Goal: Task Accomplishment & Management: Use online tool/utility

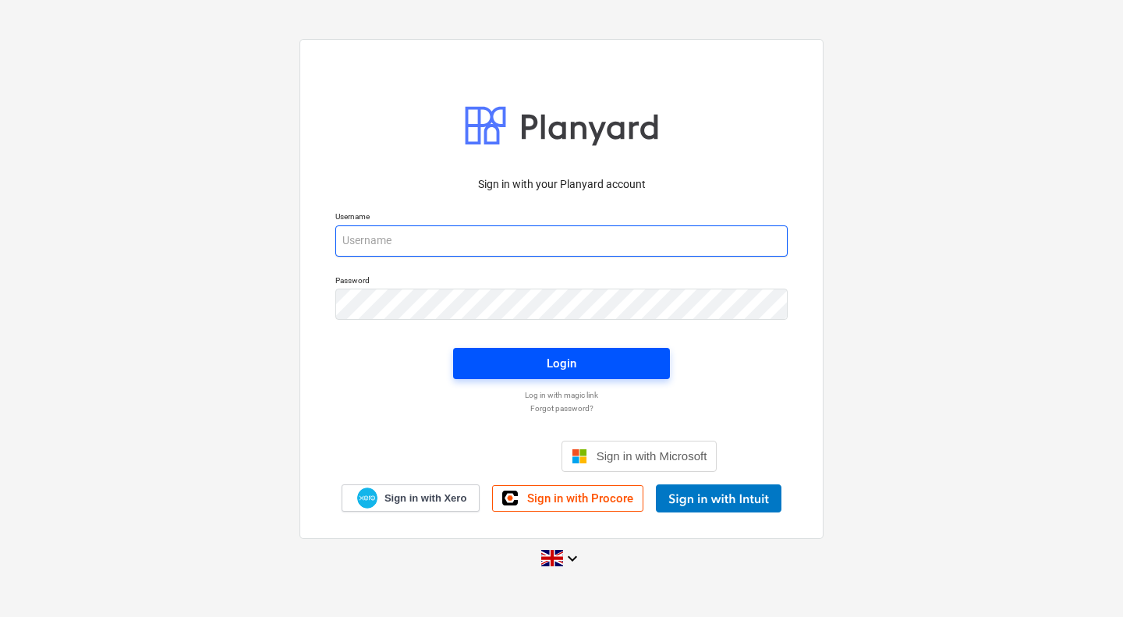
type input "[PERSON_NAME][EMAIL_ADDRESS][PERSON_NAME][DOMAIN_NAME]"
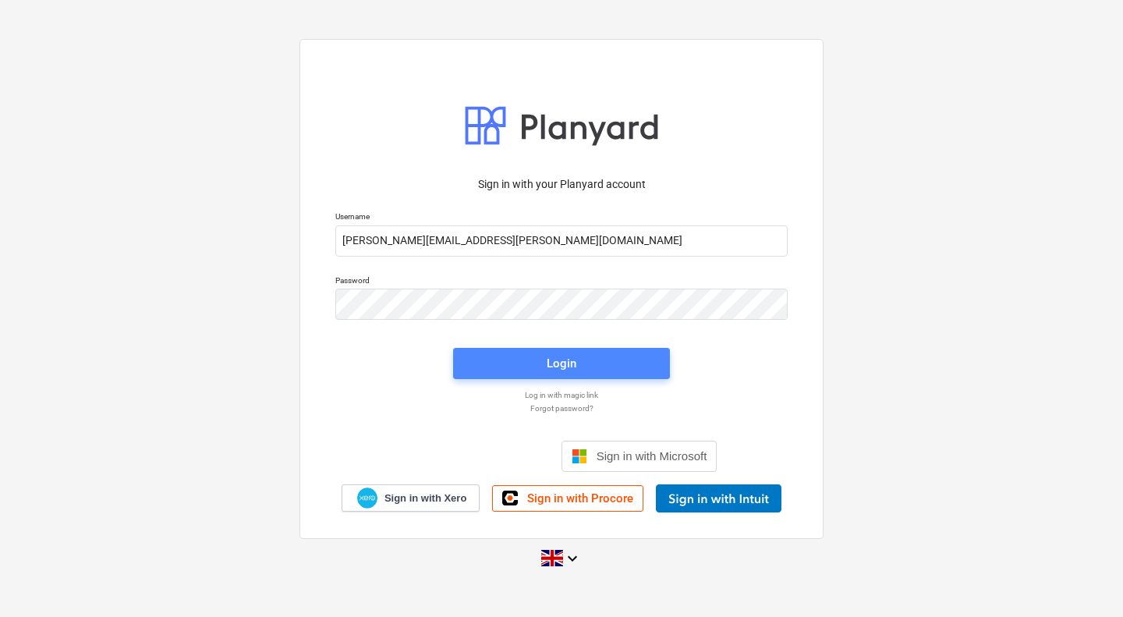
click at [512, 368] on span "Login" at bounding box center [561, 363] width 179 height 20
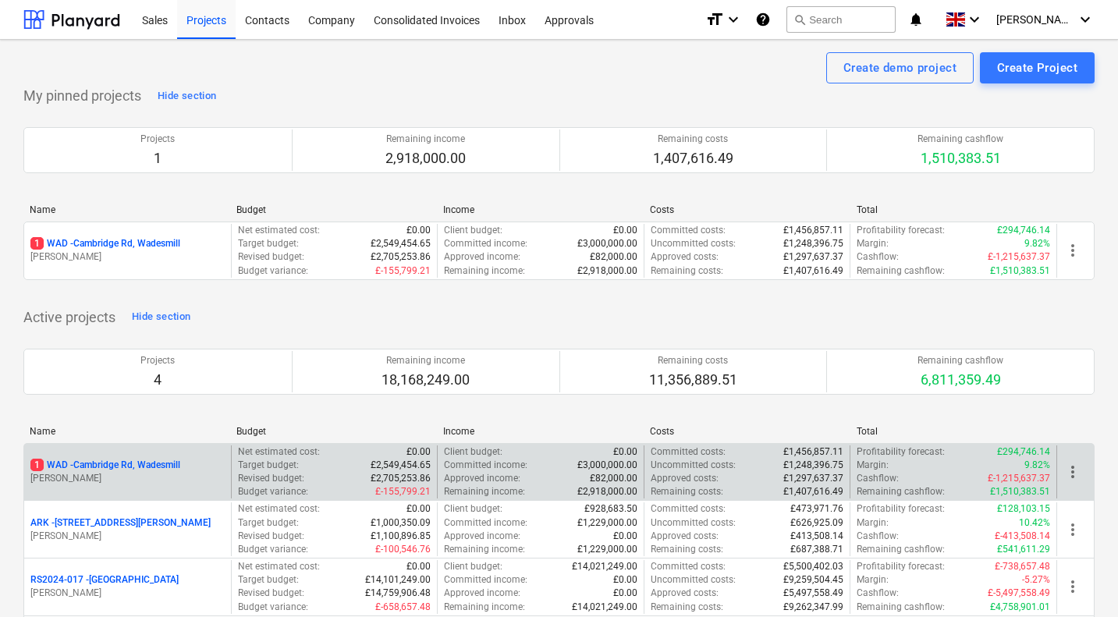
click at [114, 470] on p "1 WAD - Cambridge Rd, Wadesmill" at bounding box center [105, 465] width 150 height 13
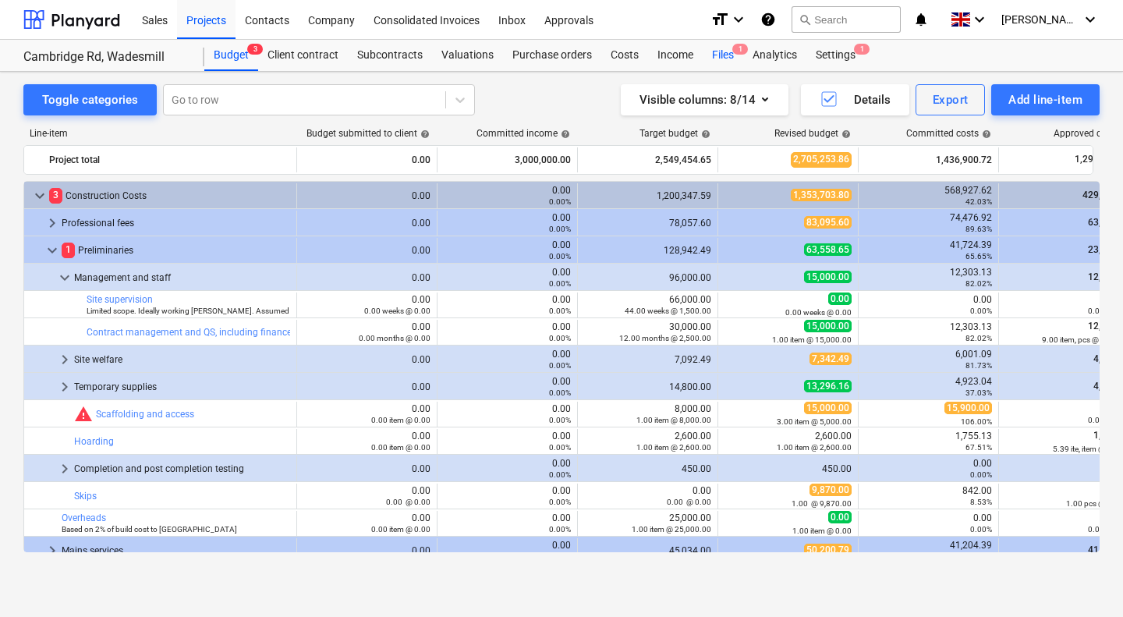
click at [721, 57] on div "Files 1" at bounding box center [723, 55] width 41 height 31
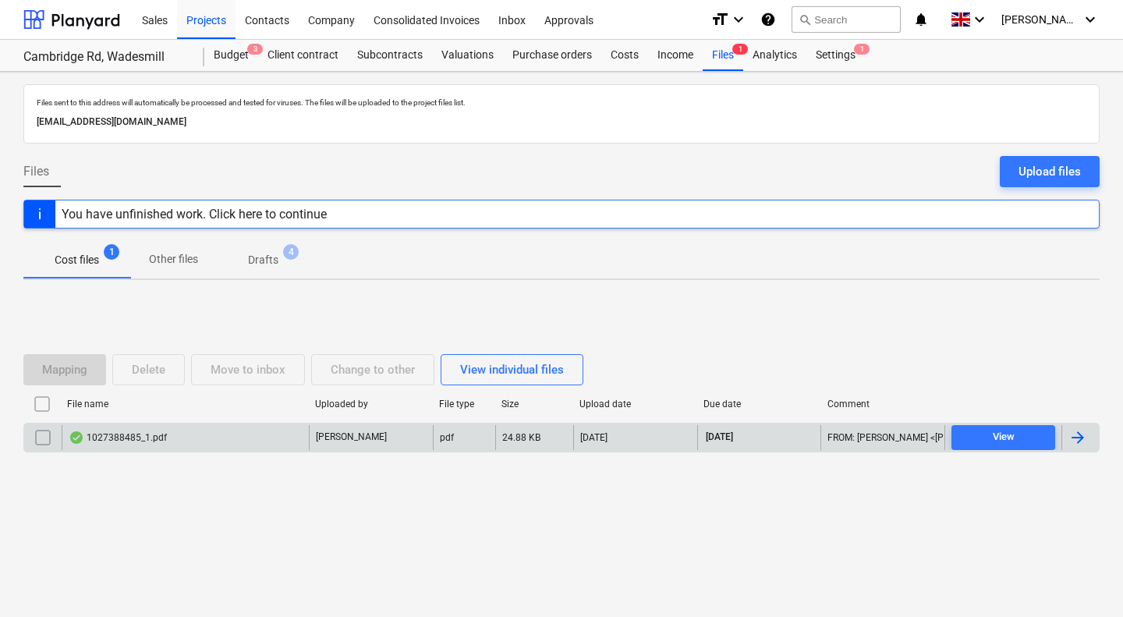
click at [184, 431] on div "1027388485_1.pdf" at bounding box center [185, 437] width 247 height 25
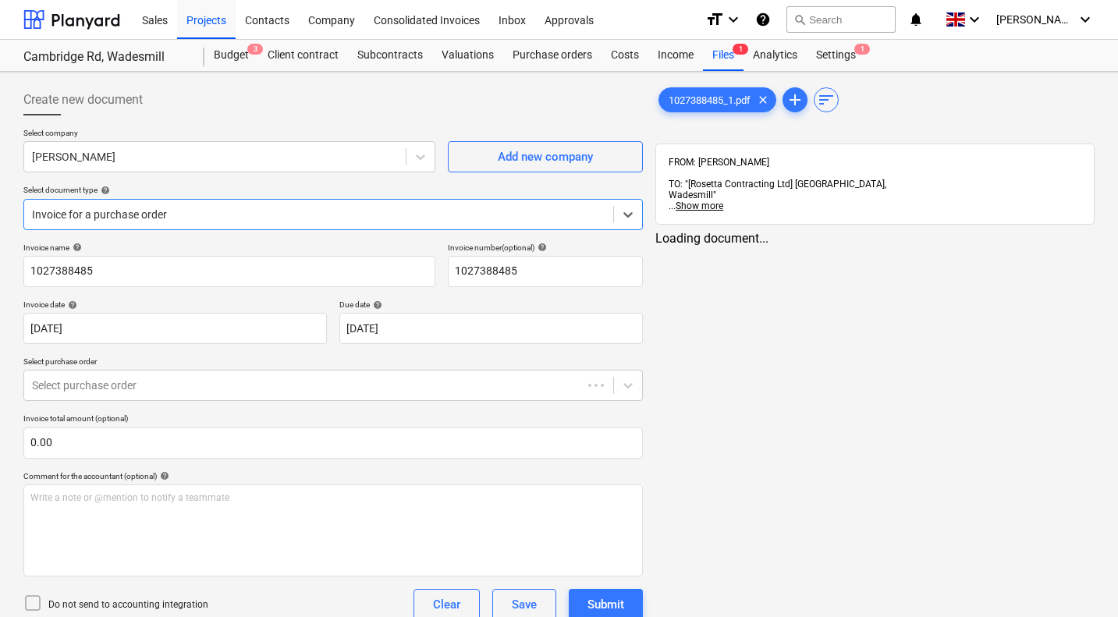
type input "1027388485"
type input "15 Aug 2025"
type input "30 Sep 2025"
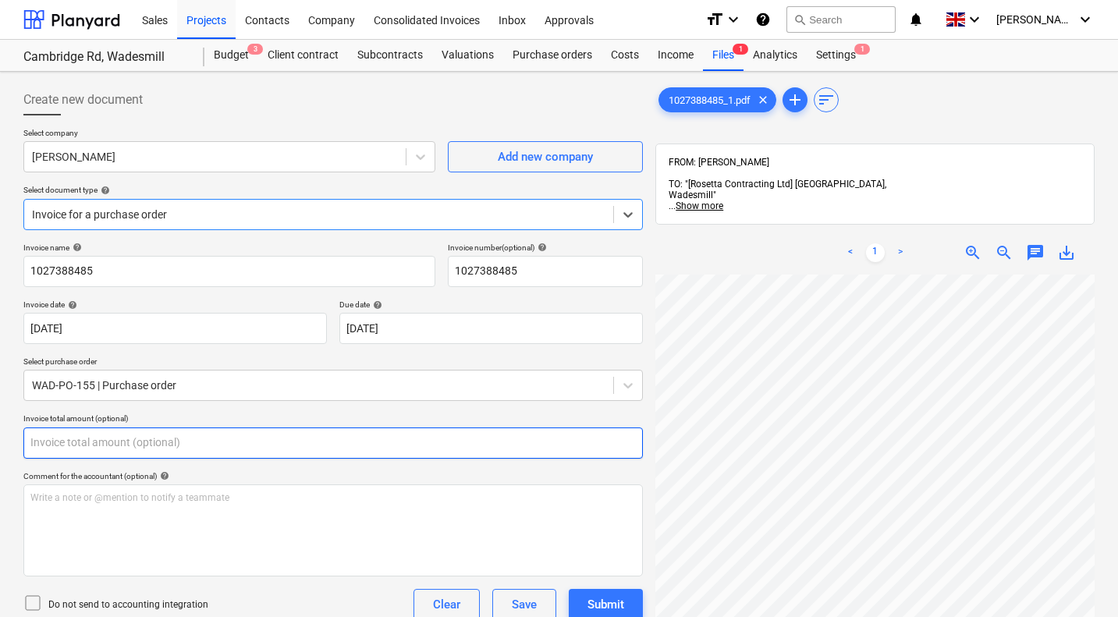
click at [211, 434] on input "text" at bounding box center [332, 442] width 619 height 31
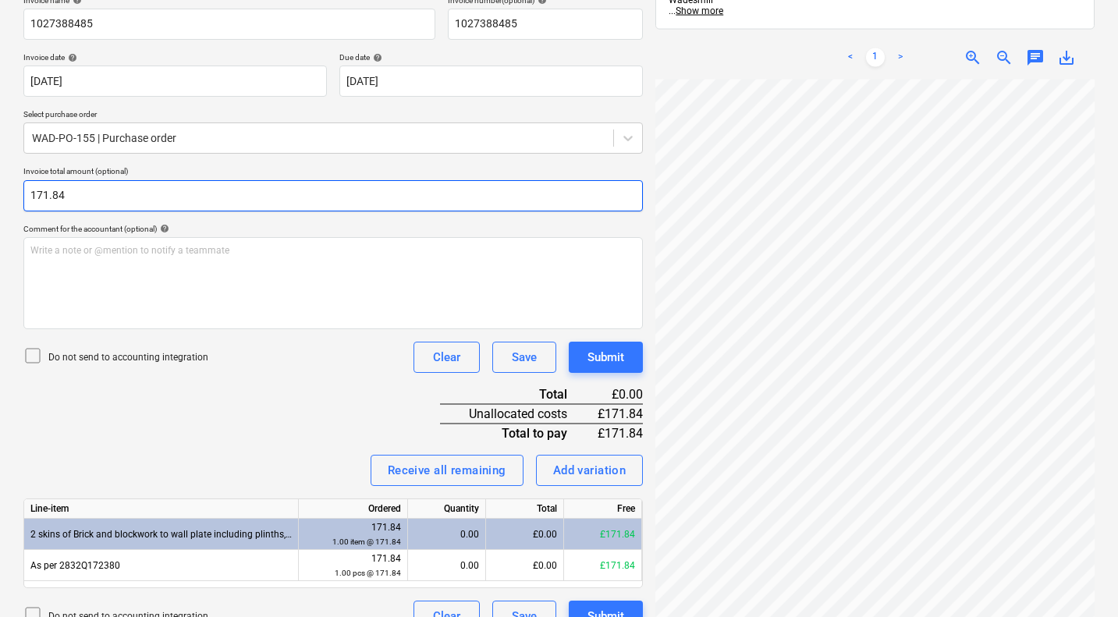
scroll to position [275, 0]
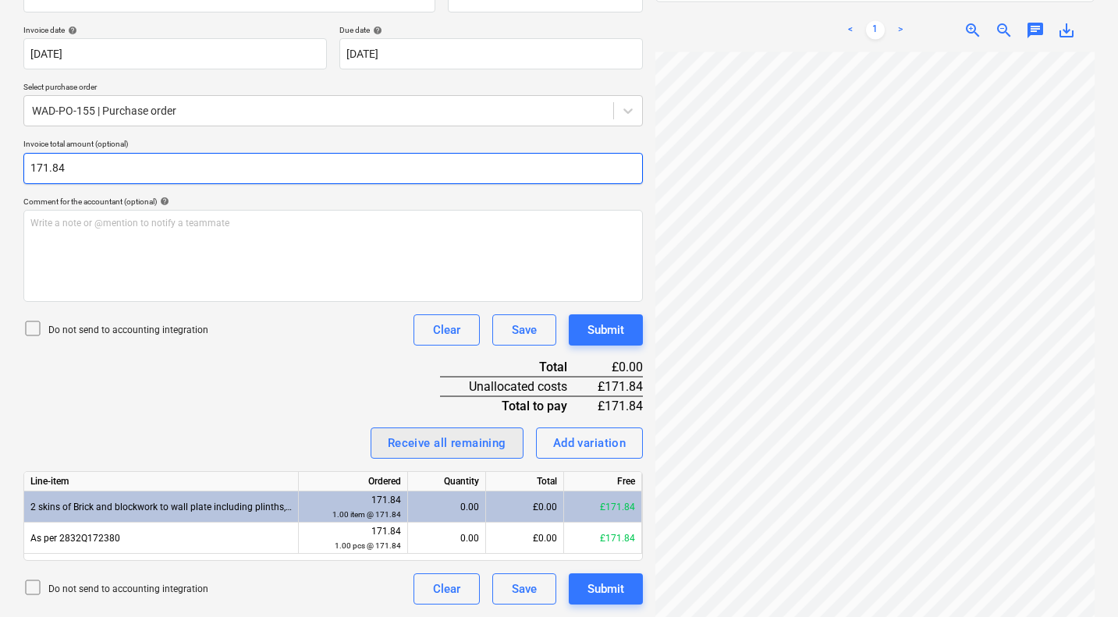
type input "171.84"
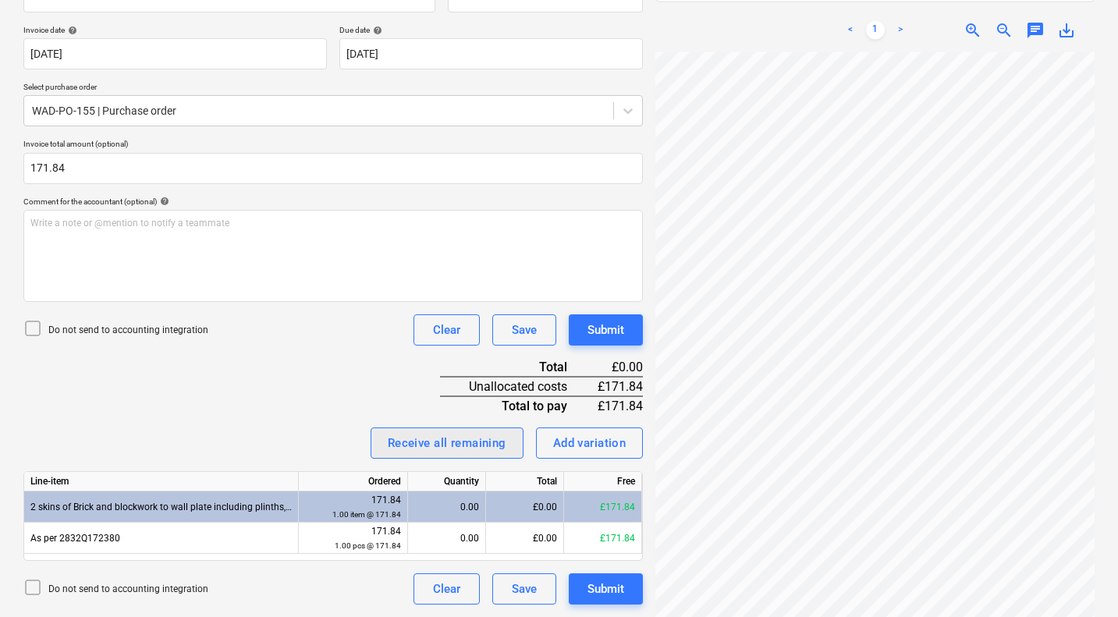
click at [435, 435] on div "Receive all remaining" at bounding box center [447, 443] width 119 height 20
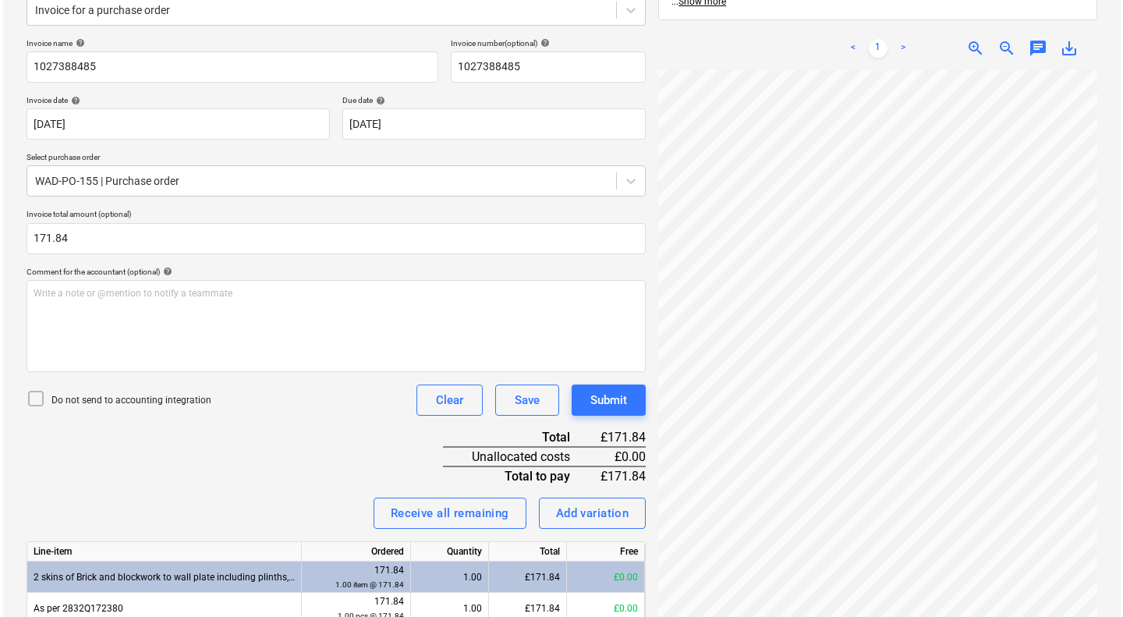
scroll to position [206, 0]
click at [608, 400] on div "Submit" at bounding box center [605, 398] width 37 height 20
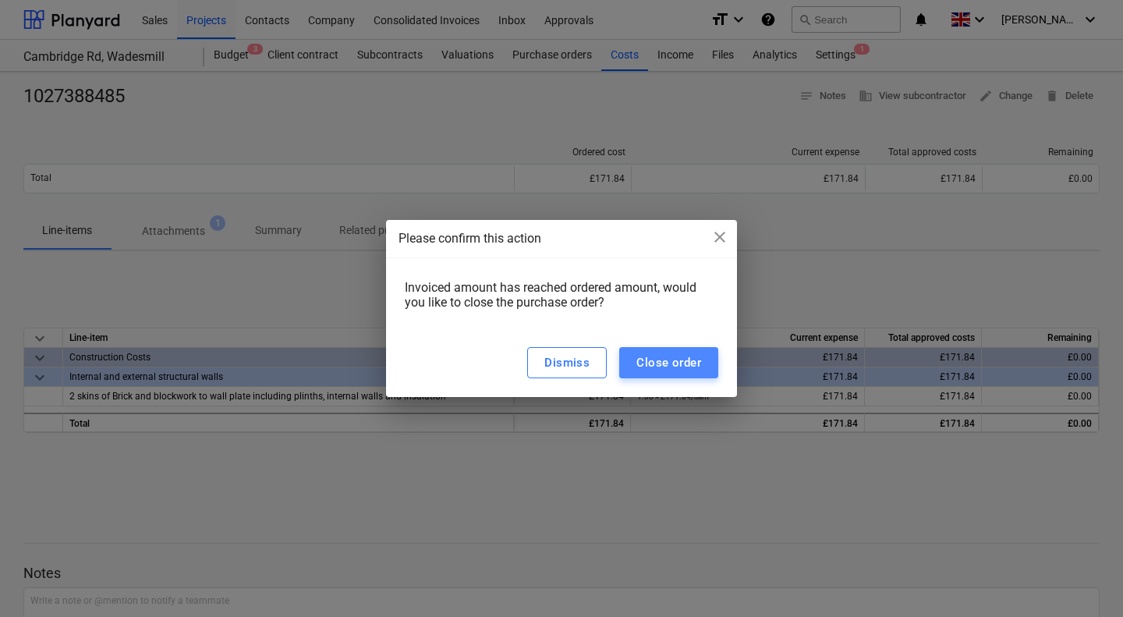
click at [660, 360] on div "Close order" at bounding box center [668, 363] width 65 height 20
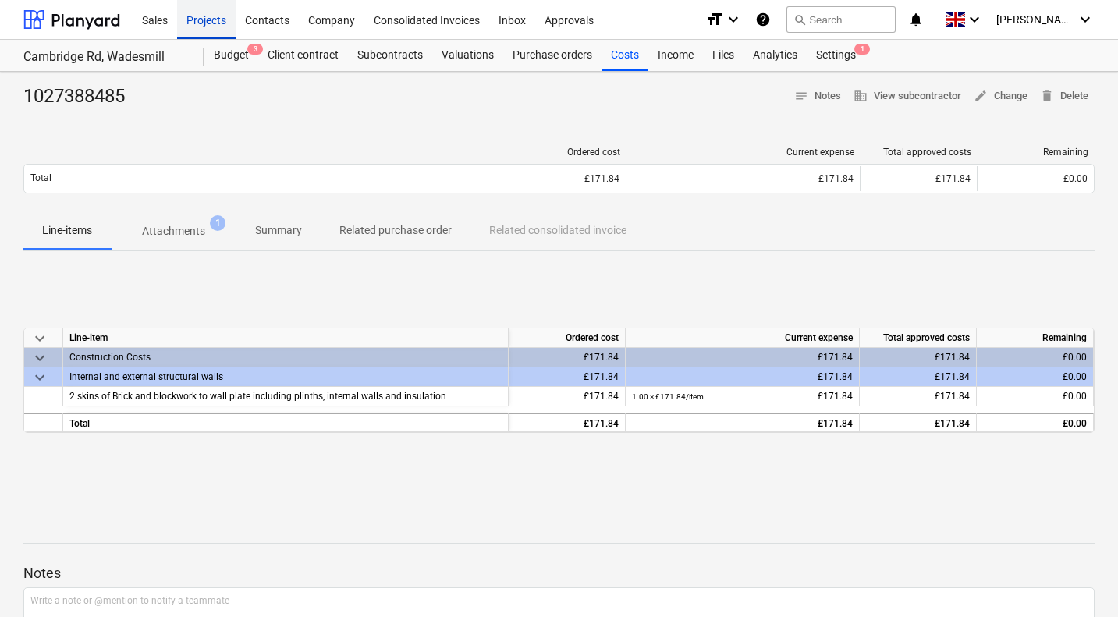
click at [208, 21] on div "Projects" at bounding box center [206, 19] width 58 height 40
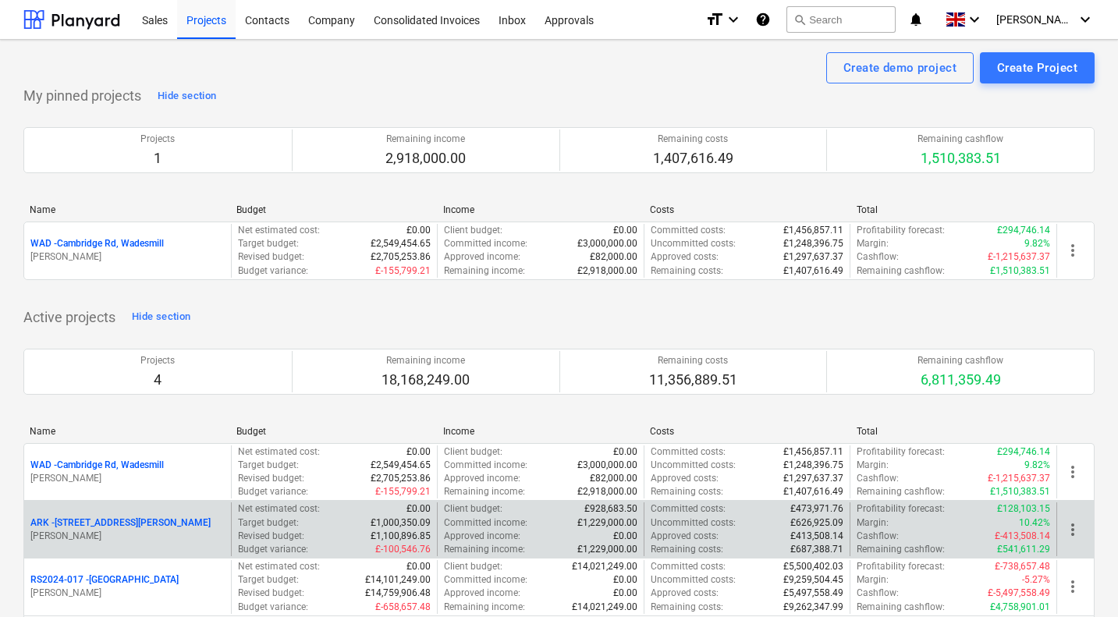
click at [83, 525] on p "ARK - 2 Galley Lane Arkley" at bounding box center [120, 522] width 180 height 13
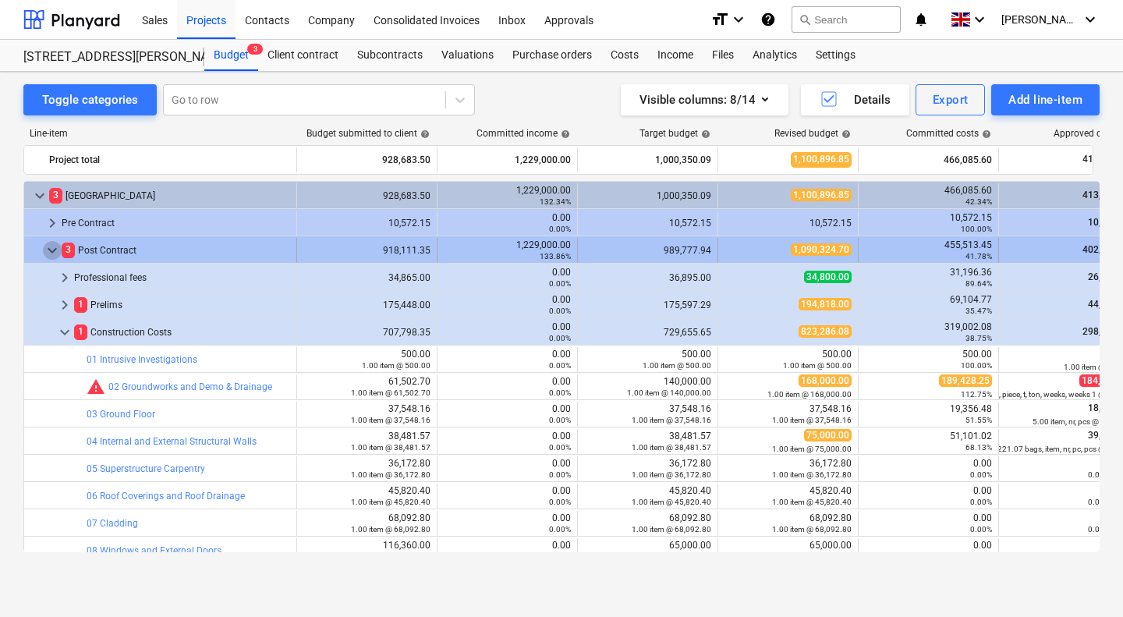
click at [50, 247] on span "keyboard_arrow_down" at bounding box center [52, 250] width 19 height 19
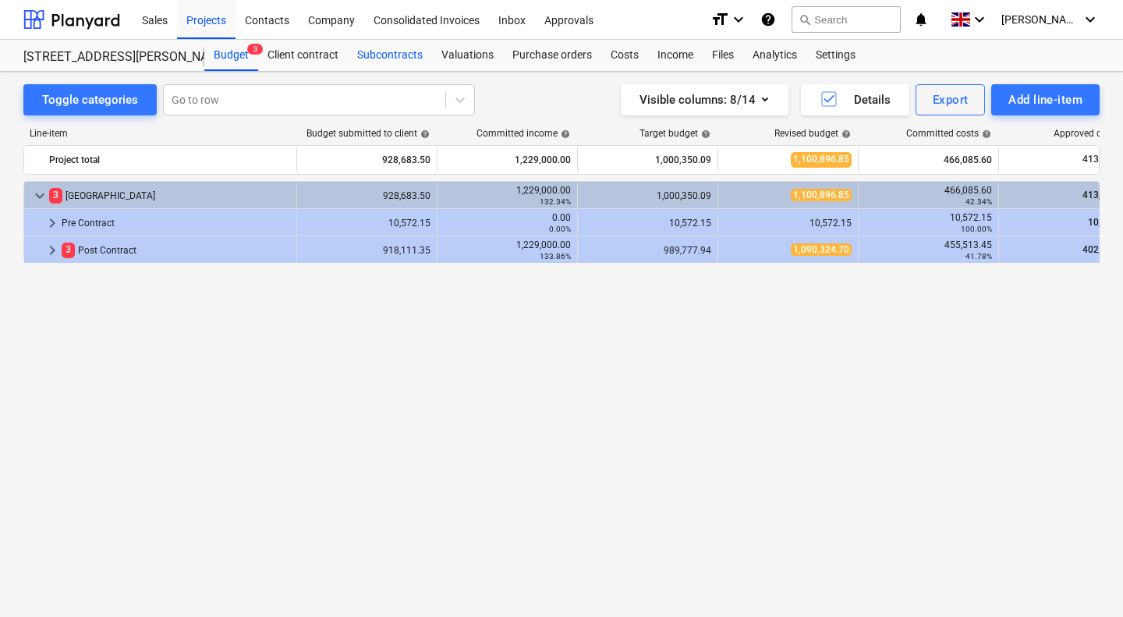
click at [389, 48] on div "Subcontracts" at bounding box center [390, 55] width 84 height 31
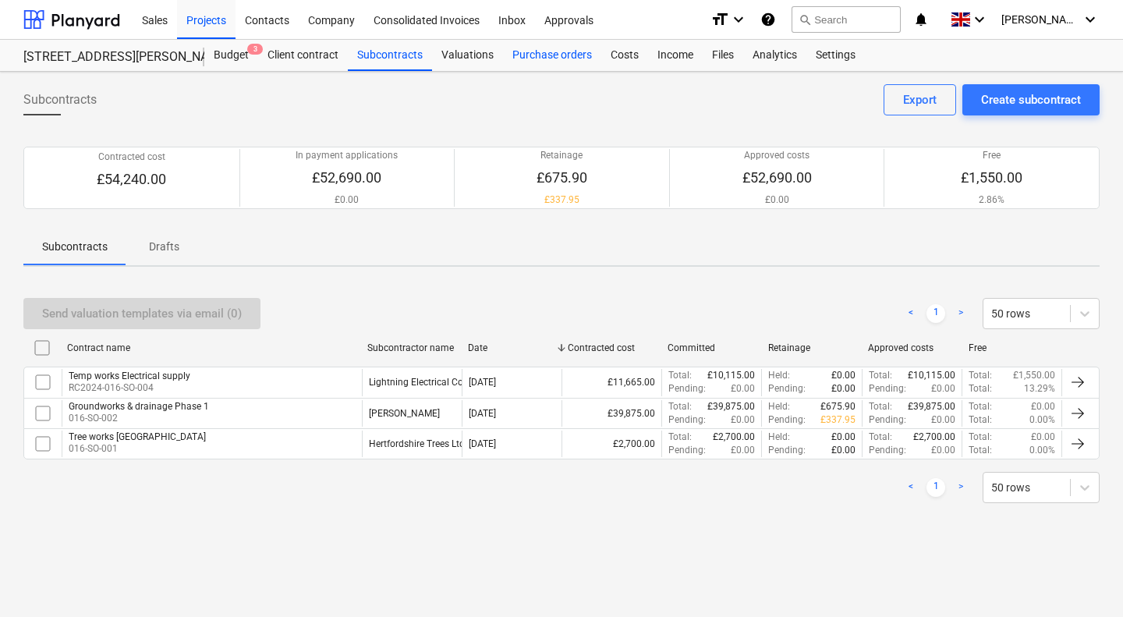
click at [536, 53] on div "Purchase orders" at bounding box center [552, 55] width 98 height 31
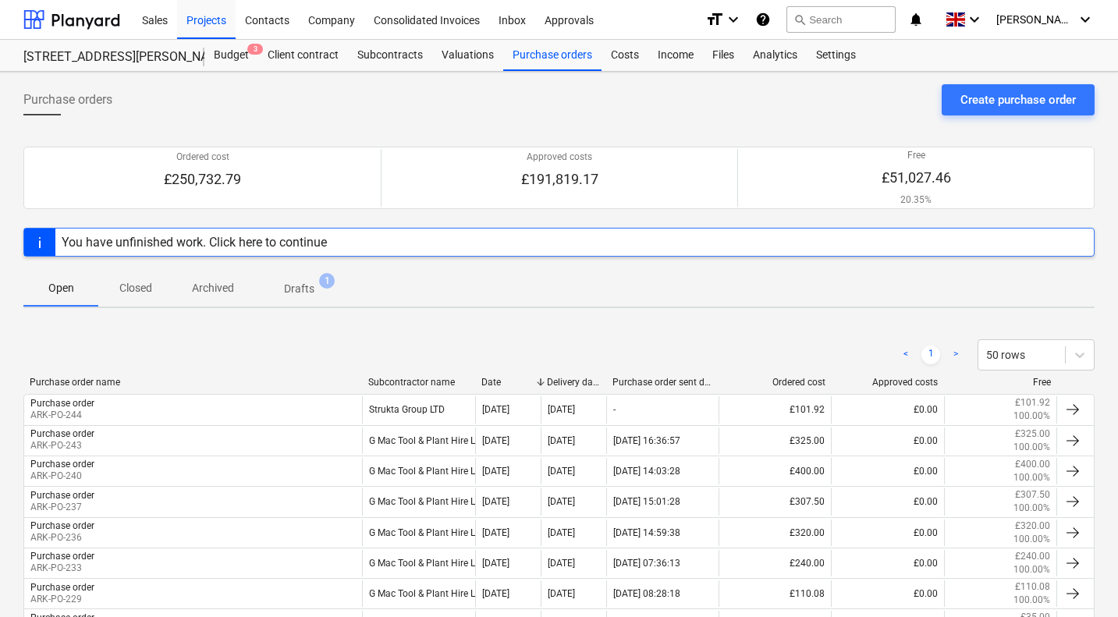
click at [400, 380] on div "Subcontractor name" at bounding box center [418, 382] width 101 height 11
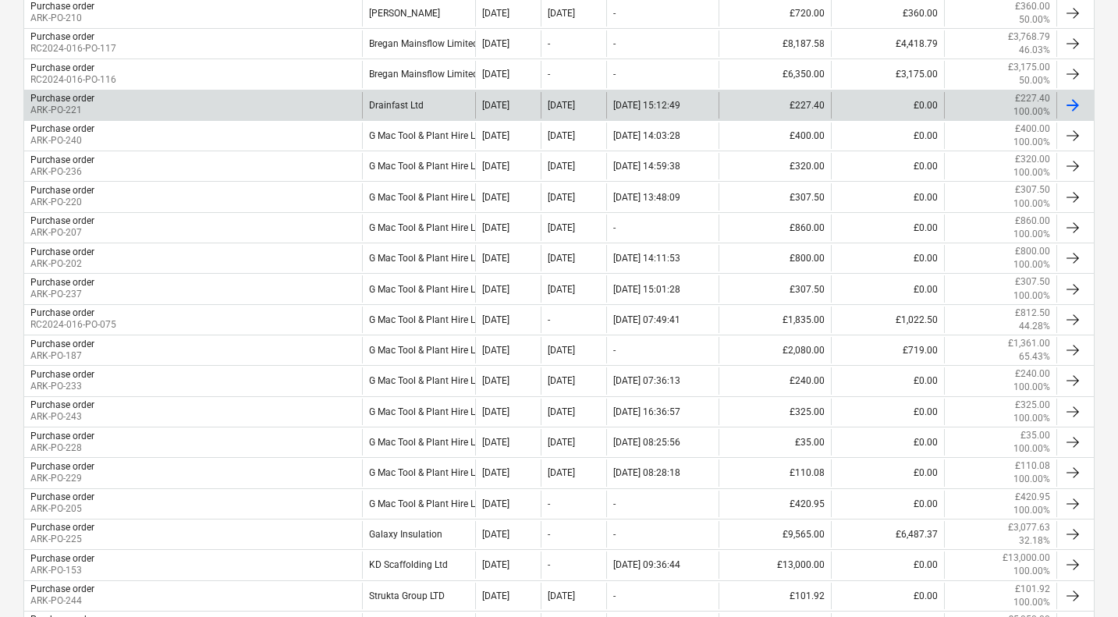
scroll to position [693, 0]
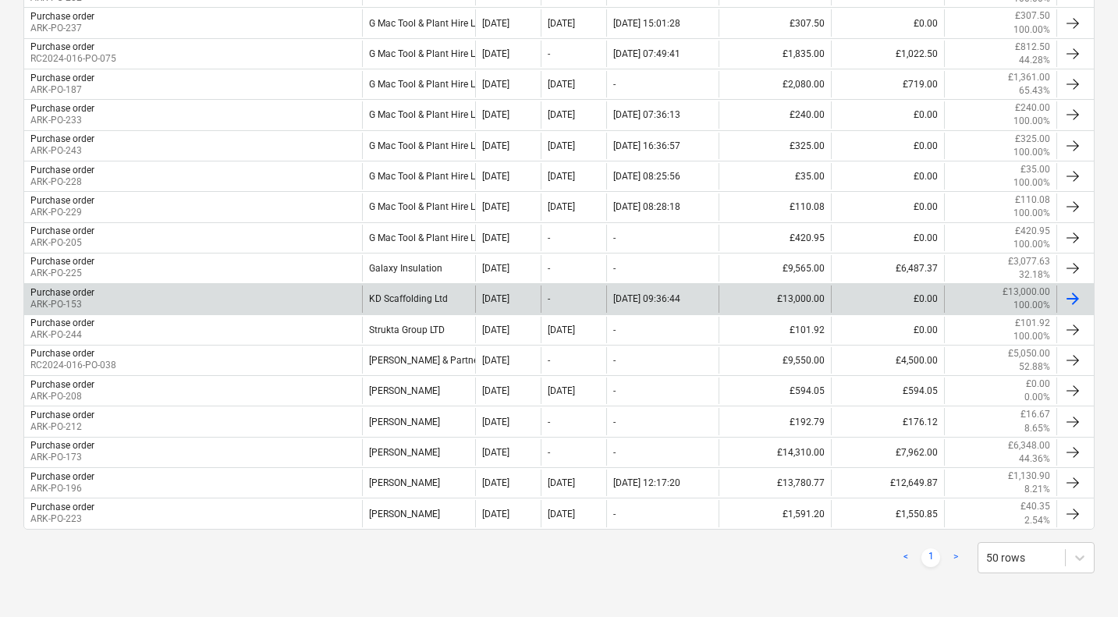
click at [419, 296] on div "KD Scaffolding Ltd" at bounding box center [418, 298] width 112 height 27
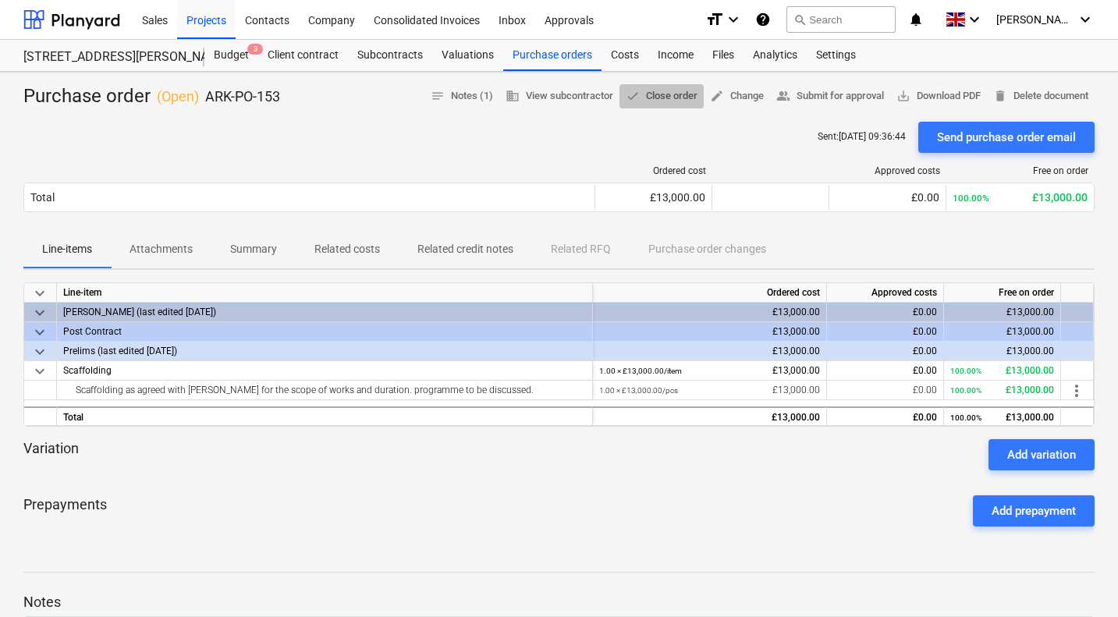
click at [664, 96] on span "done Close order" at bounding box center [661, 96] width 72 height 18
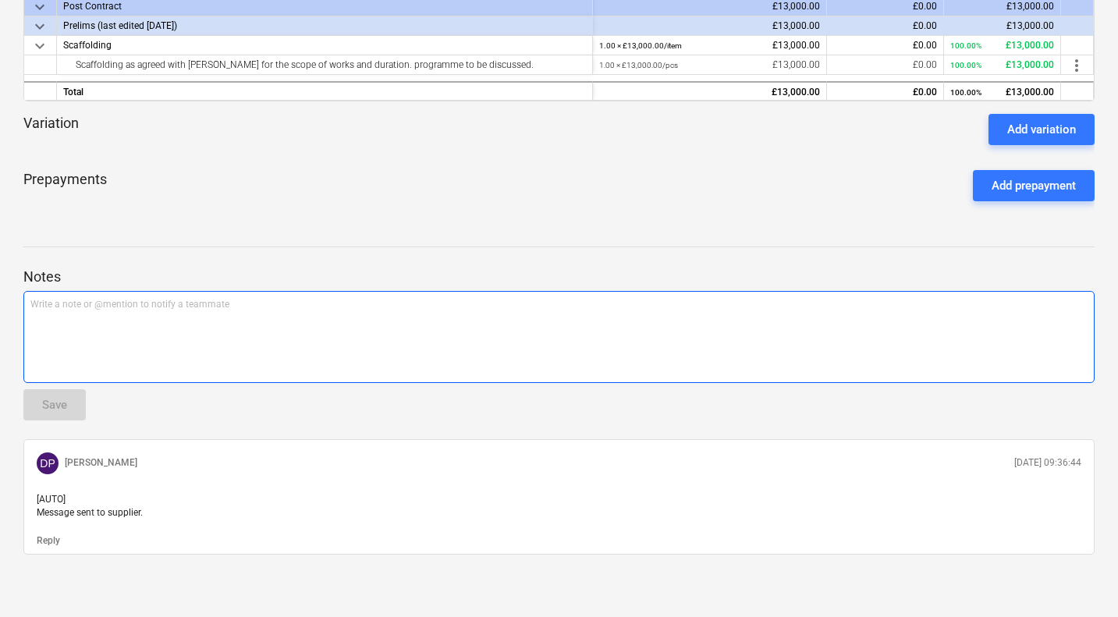
click at [219, 341] on div "Write a note or @mention to notify a teammate ﻿" at bounding box center [558, 337] width 1071 height 92
click at [69, 405] on button "Save" at bounding box center [54, 404] width 62 height 31
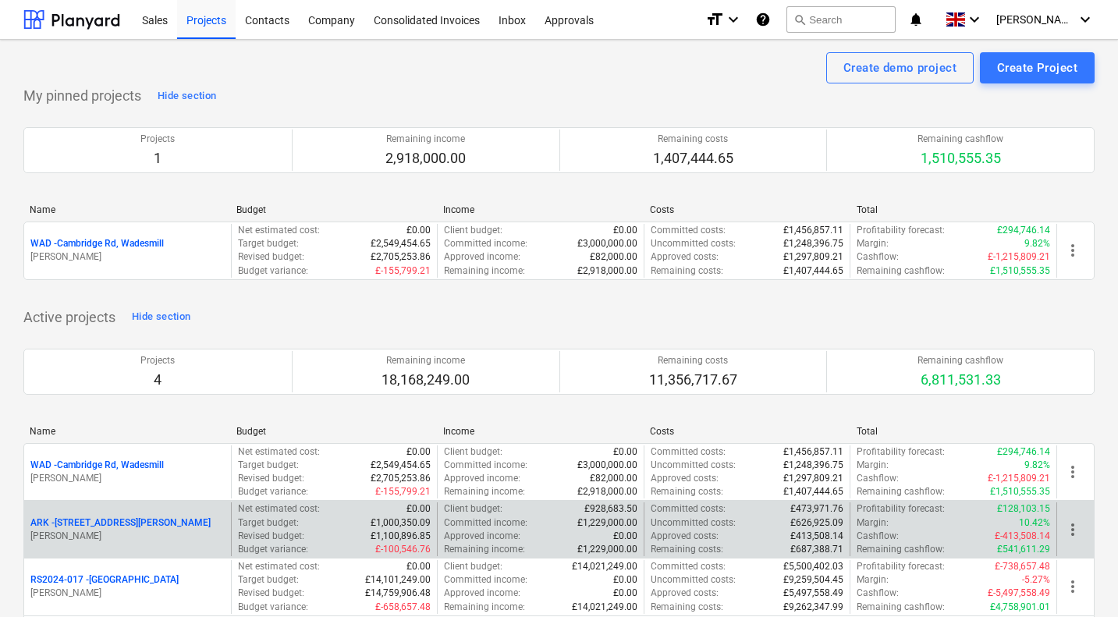
click at [101, 525] on p "ARK - 2 Galley Lane Arkley" at bounding box center [120, 522] width 180 height 13
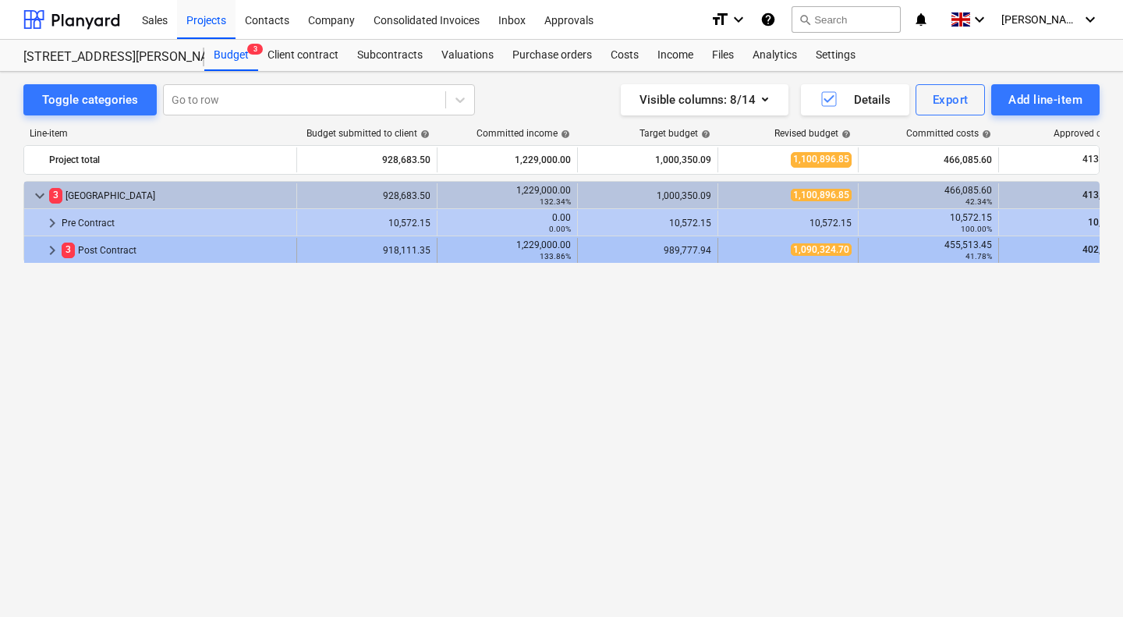
click at [49, 253] on span "keyboard_arrow_right" at bounding box center [52, 250] width 19 height 19
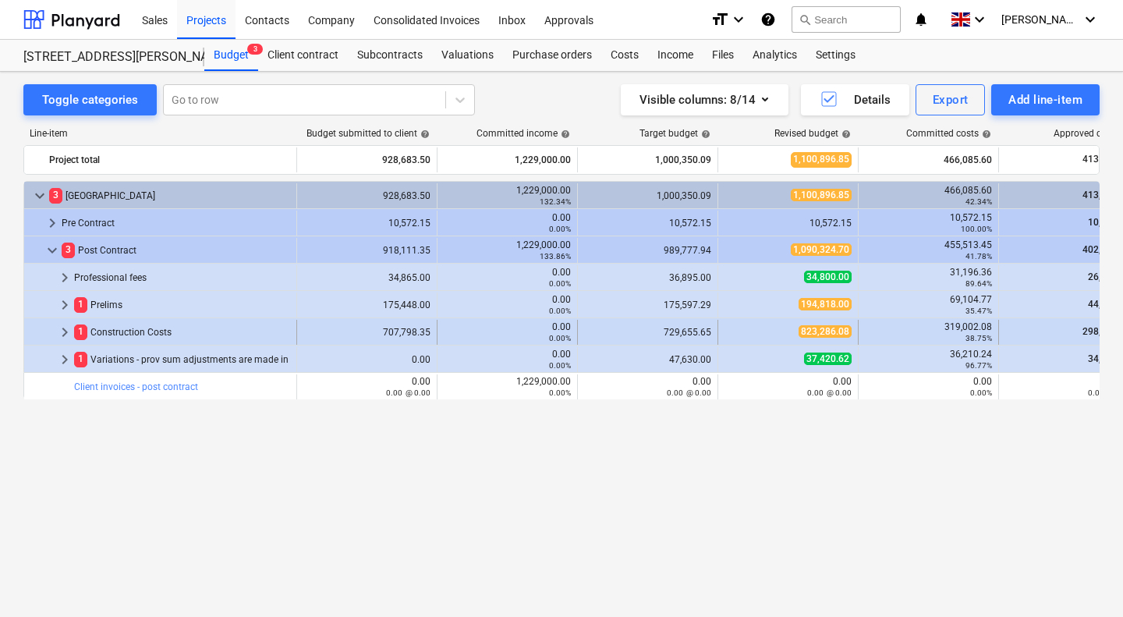
click at [68, 334] on span "keyboard_arrow_right" at bounding box center [64, 332] width 19 height 19
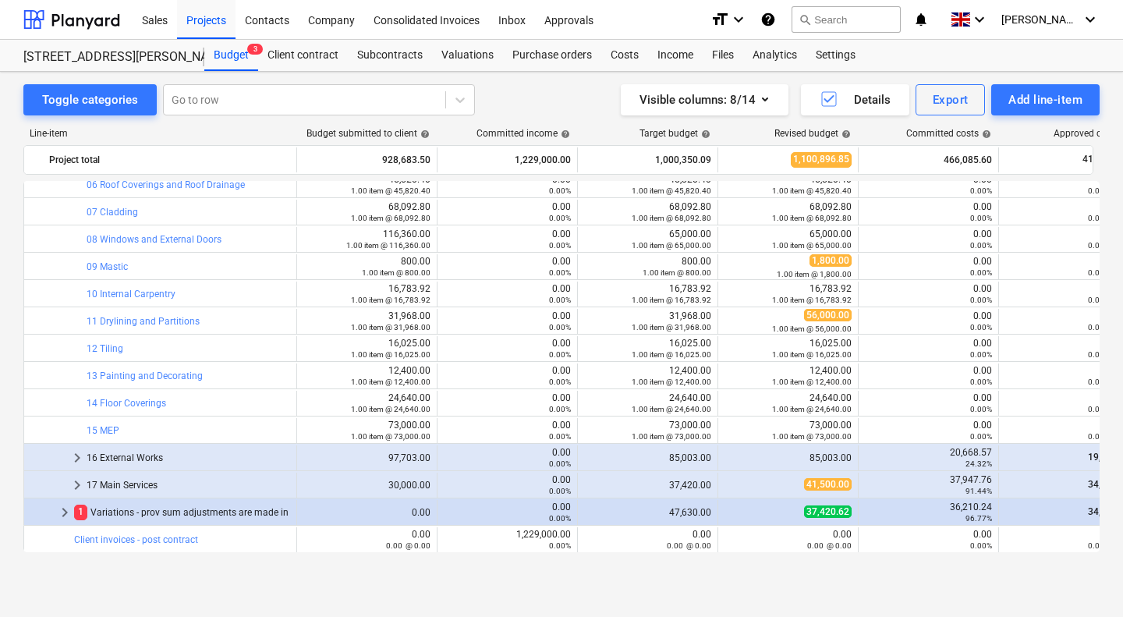
scroll to position [105, 0]
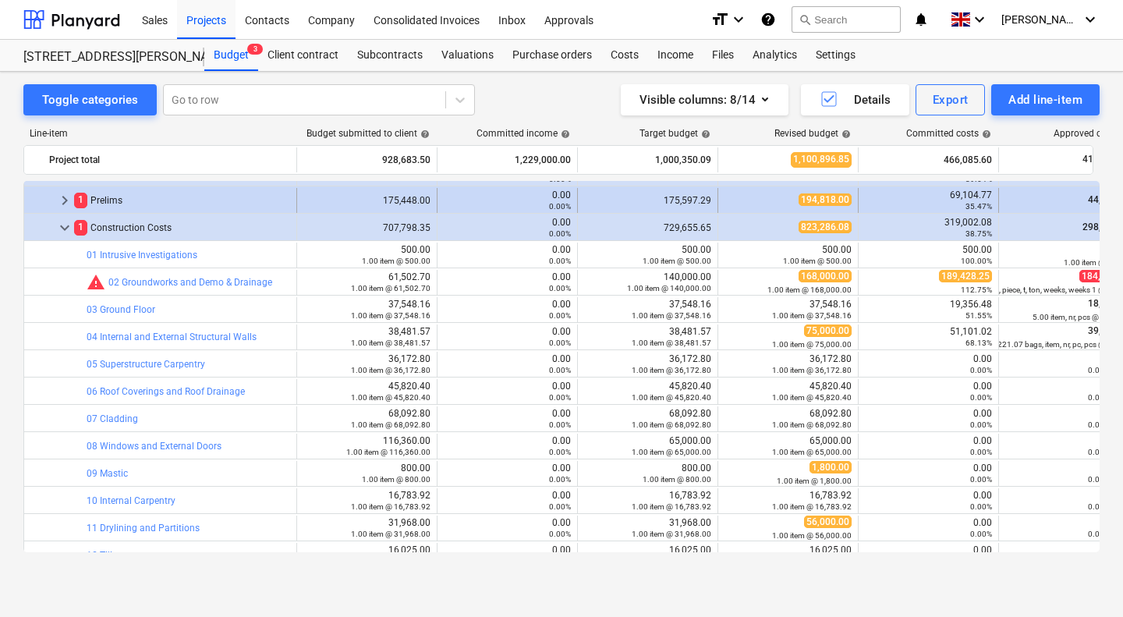
click at [65, 204] on span "keyboard_arrow_right" at bounding box center [64, 200] width 19 height 19
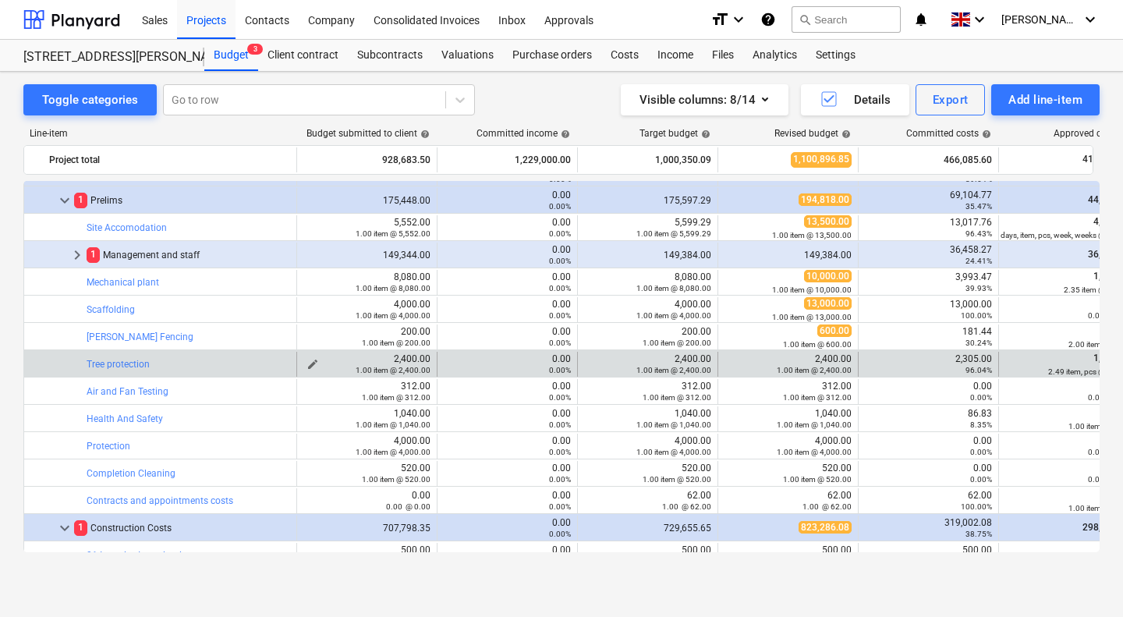
scroll to position [149, 0]
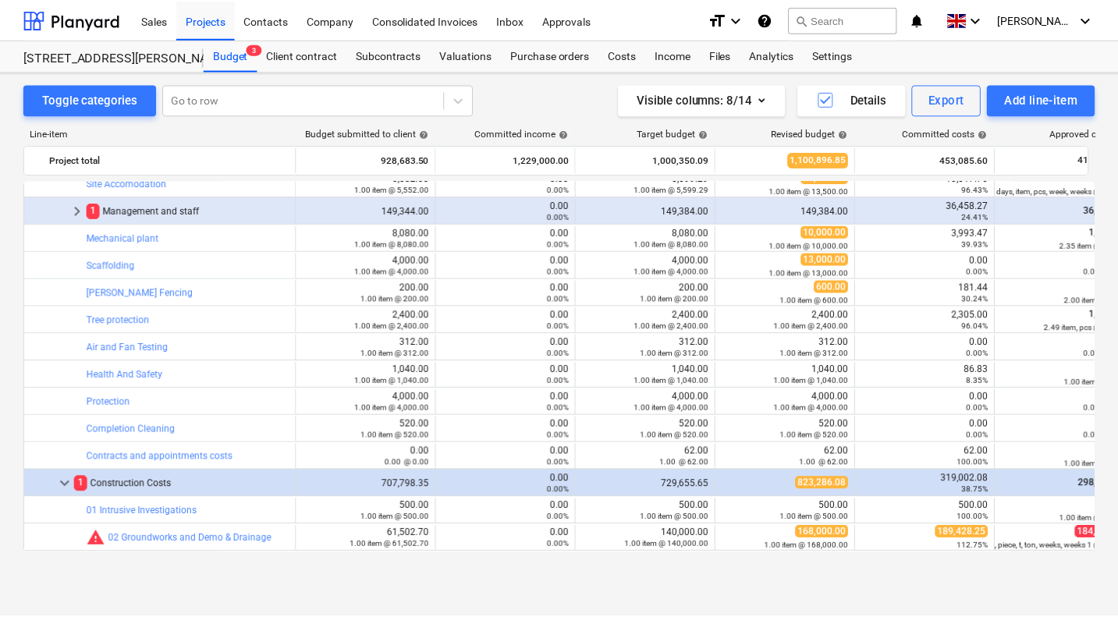
scroll to position [67, 0]
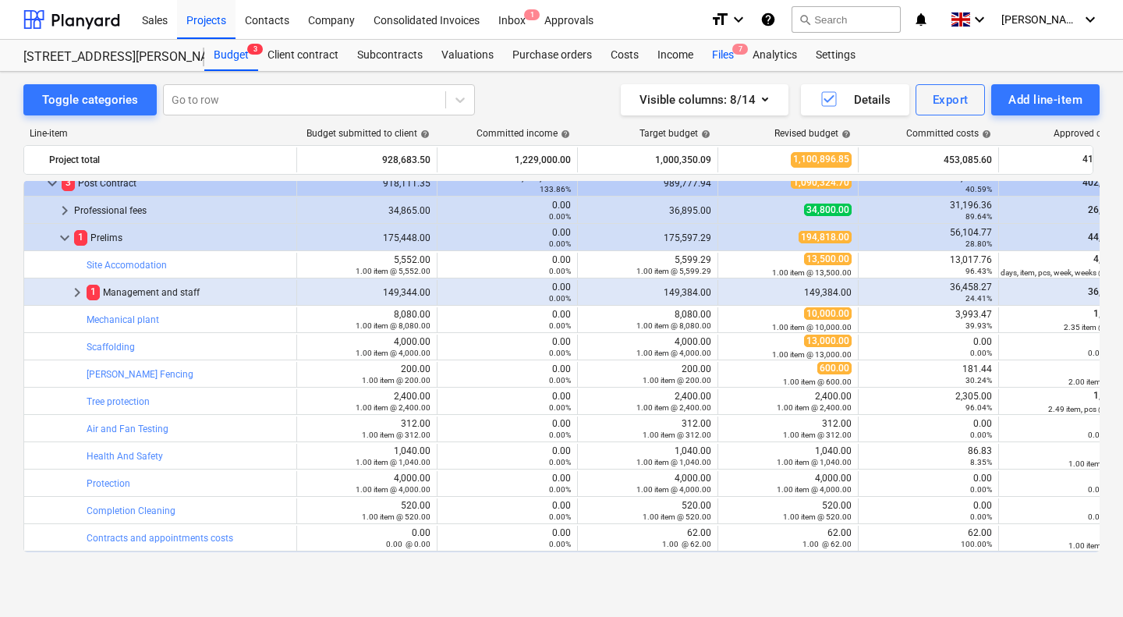
click at [722, 55] on div "Files 7" at bounding box center [723, 55] width 41 height 31
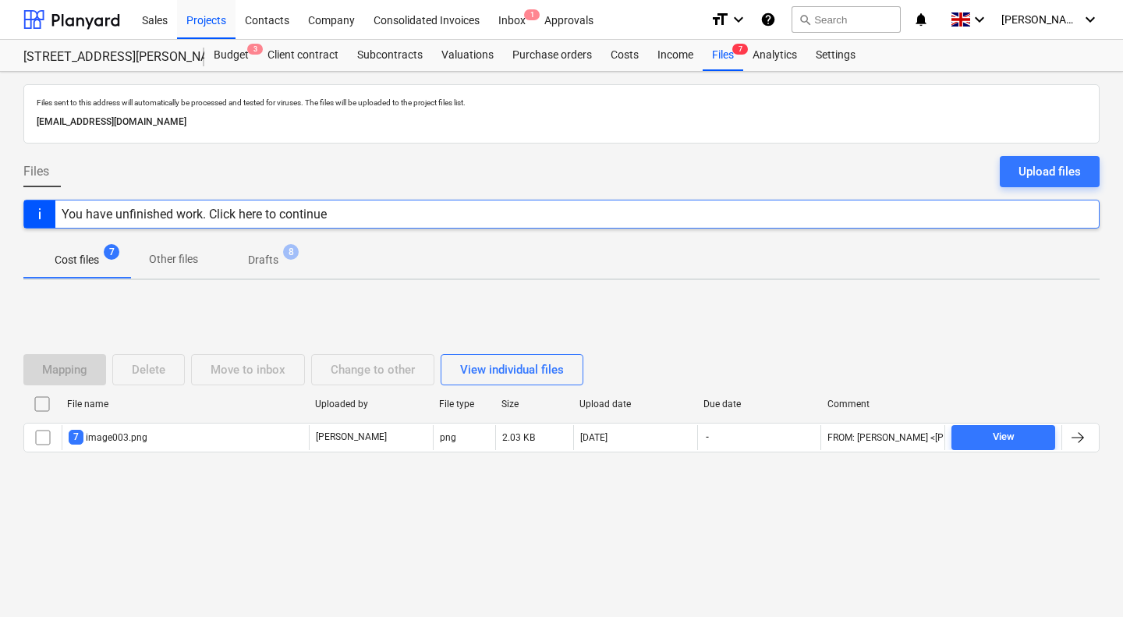
click at [269, 260] on p "Drafts" at bounding box center [263, 260] width 30 height 16
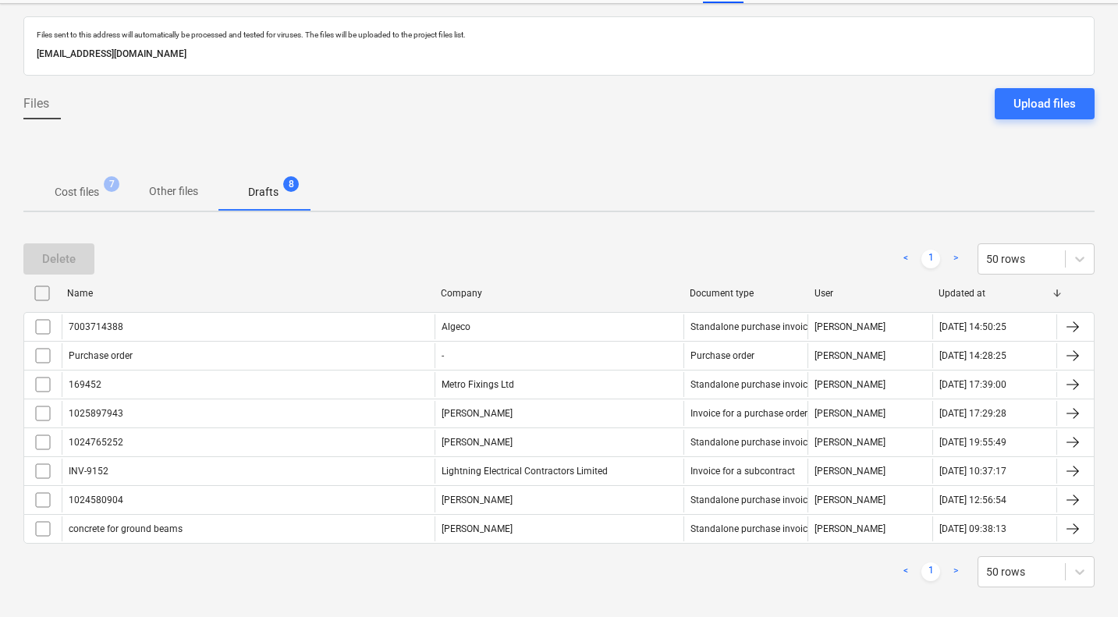
scroll to position [82, 0]
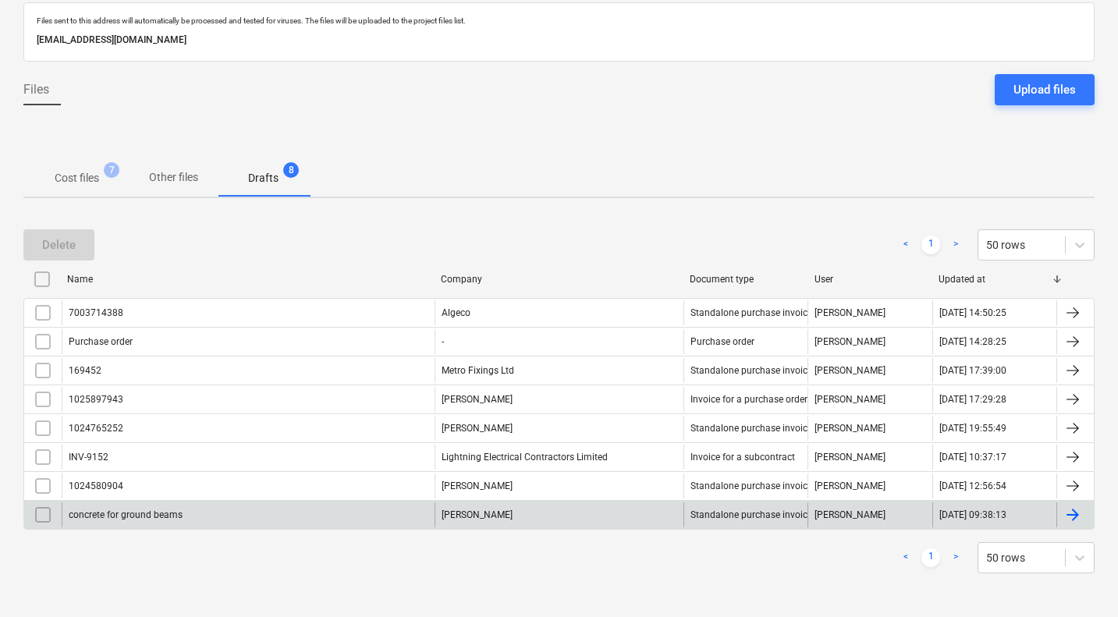
click at [44, 518] on input "checkbox" at bounding box center [42, 514] width 25 height 25
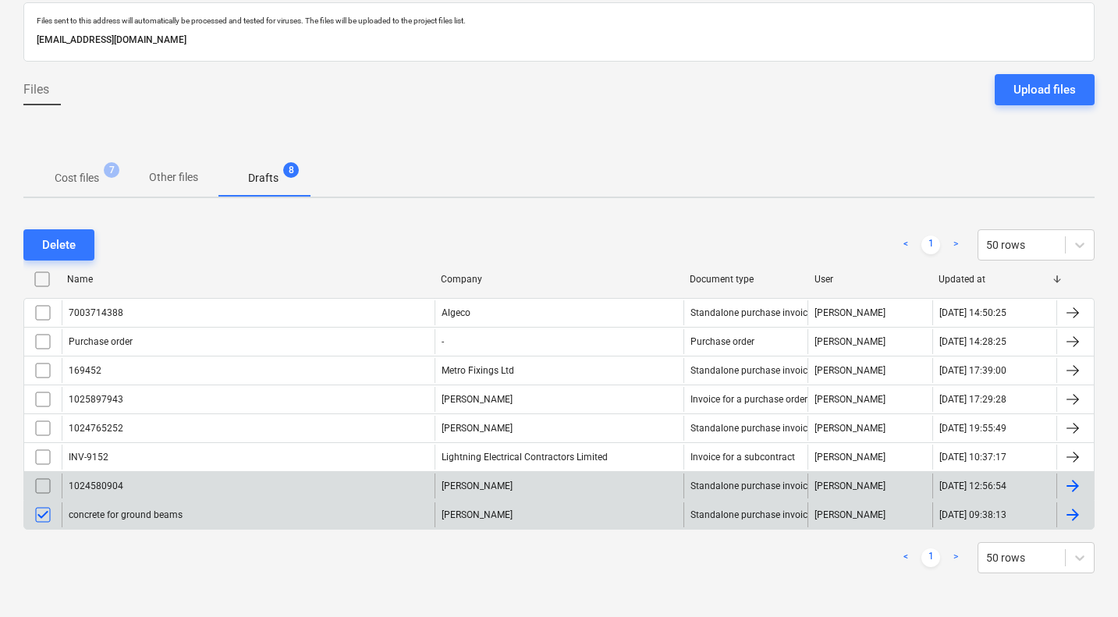
click at [49, 494] on input "checkbox" at bounding box center [42, 485] width 25 height 25
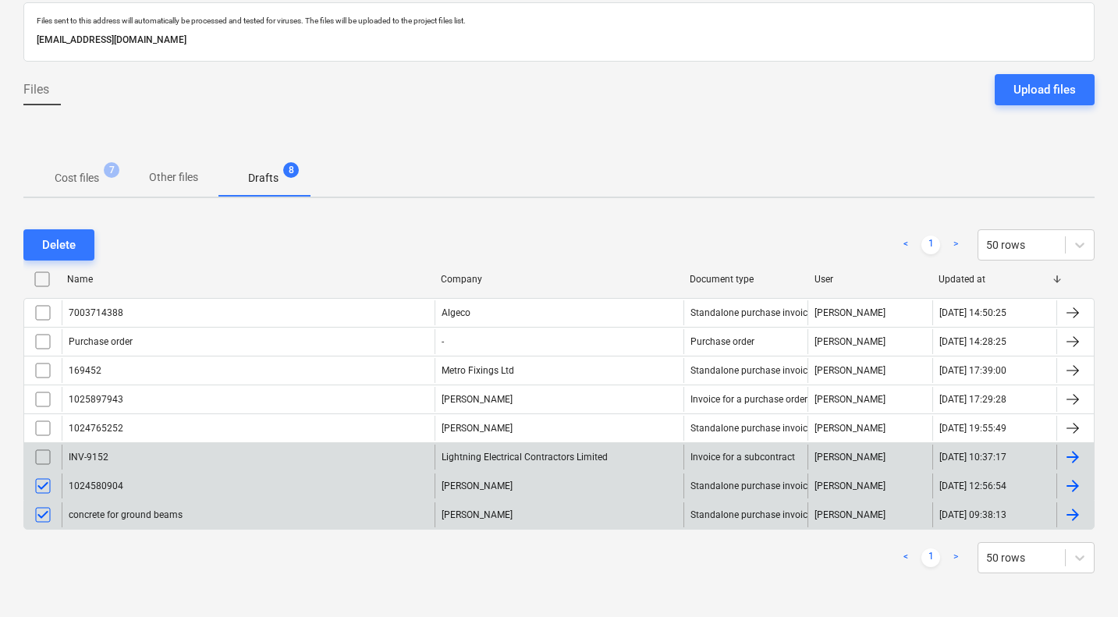
click at [48, 459] on input "checkbox" at bounding box center [42, 457] width 25 height 25
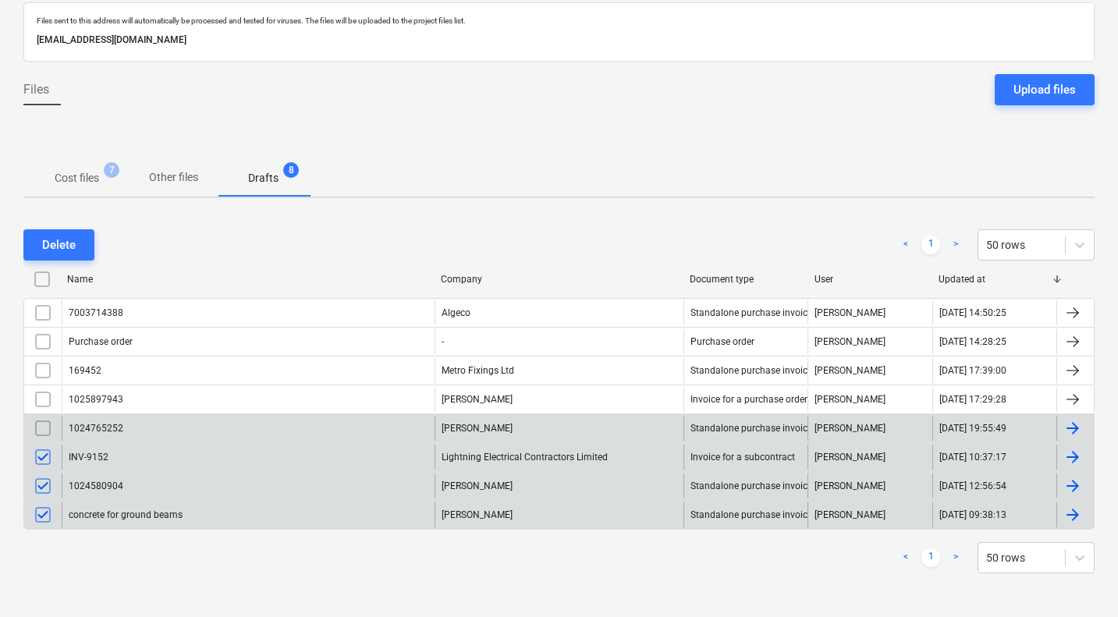
click at [46, 434] on input "checkbox" at bounding box center [42, 428] width 25 height 25
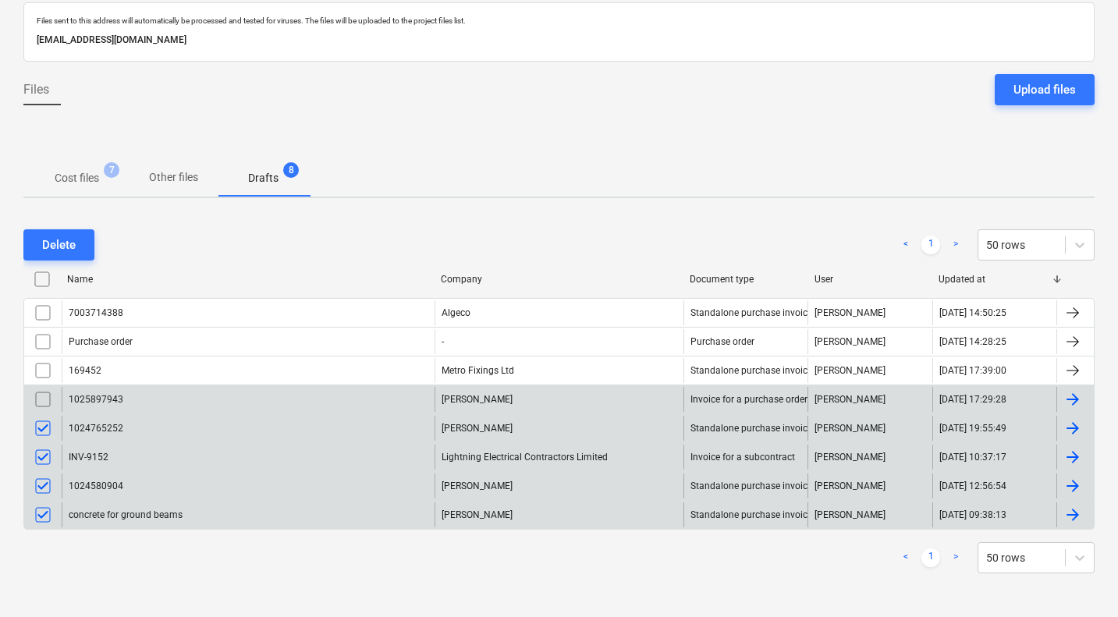
click at [51, 399] on input "checkbox" at bounding box center [42, 399] width 25 height 25
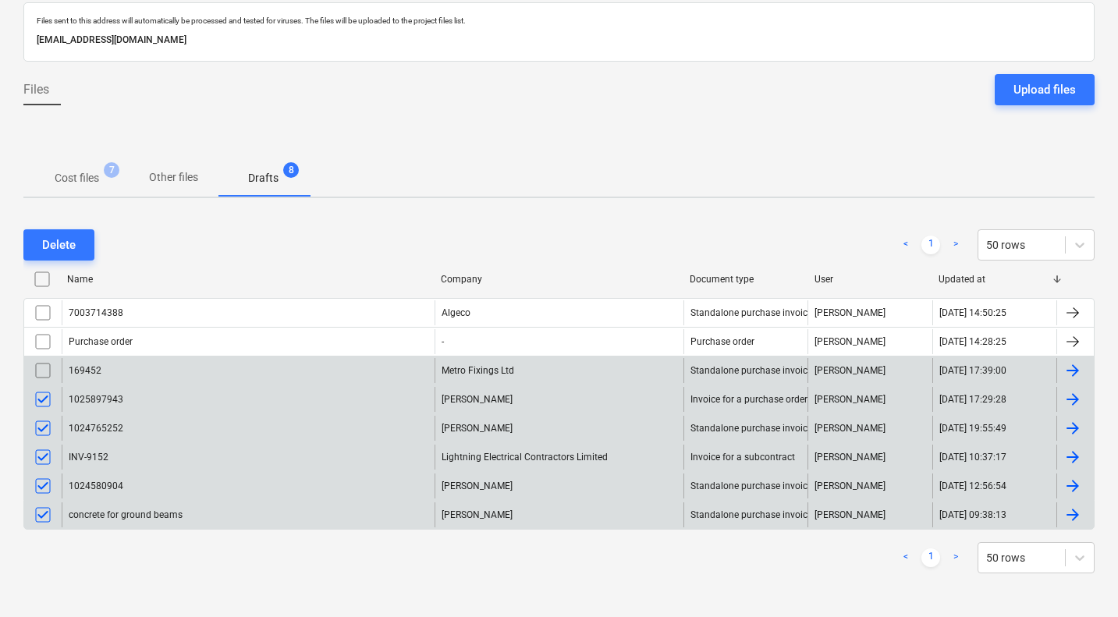
click at [47, 370] on input "checkbox" at bounding box center [42, 370] width 25 height 25
click at [55, 244] on div "Delete" at bounding box center [59, 245] width 34 height 20
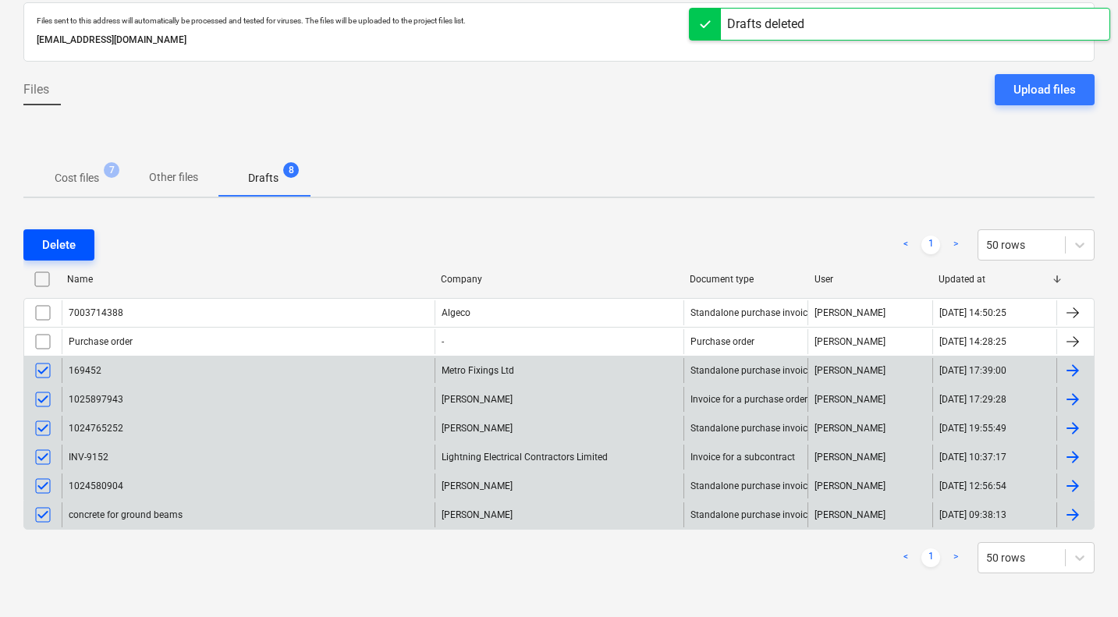
scroll to position [0, 0]
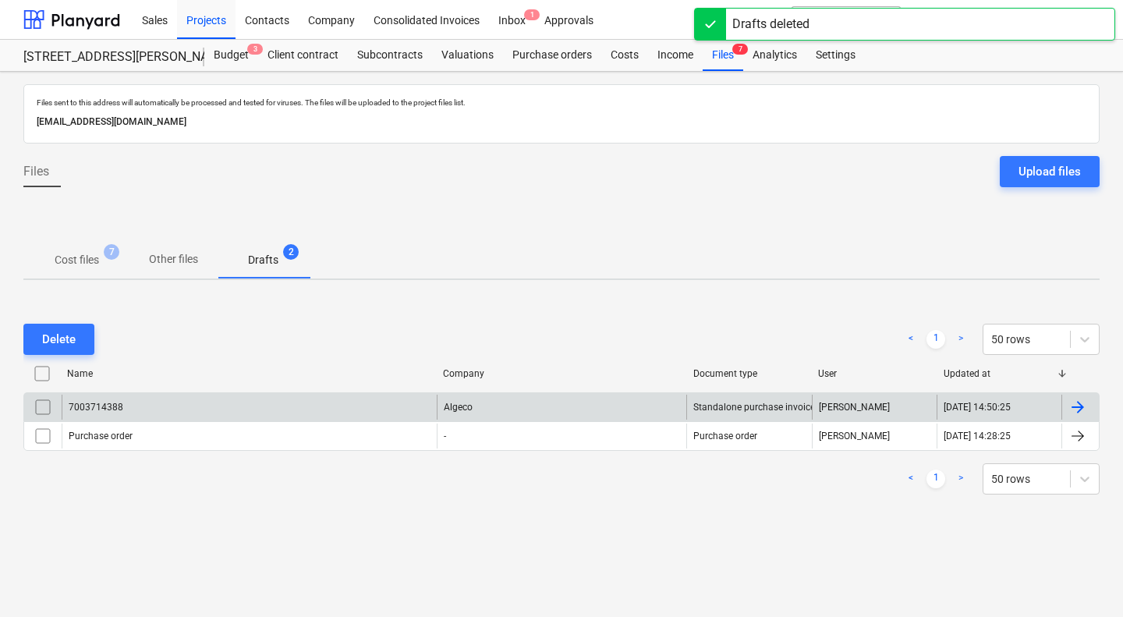
click at [44, 411] on input "checkbox" at bounding box center [42, 407] width 25 height 25
click at [60, 337] on div "Delete" at bounding box center [59, 339] width 34 height 20
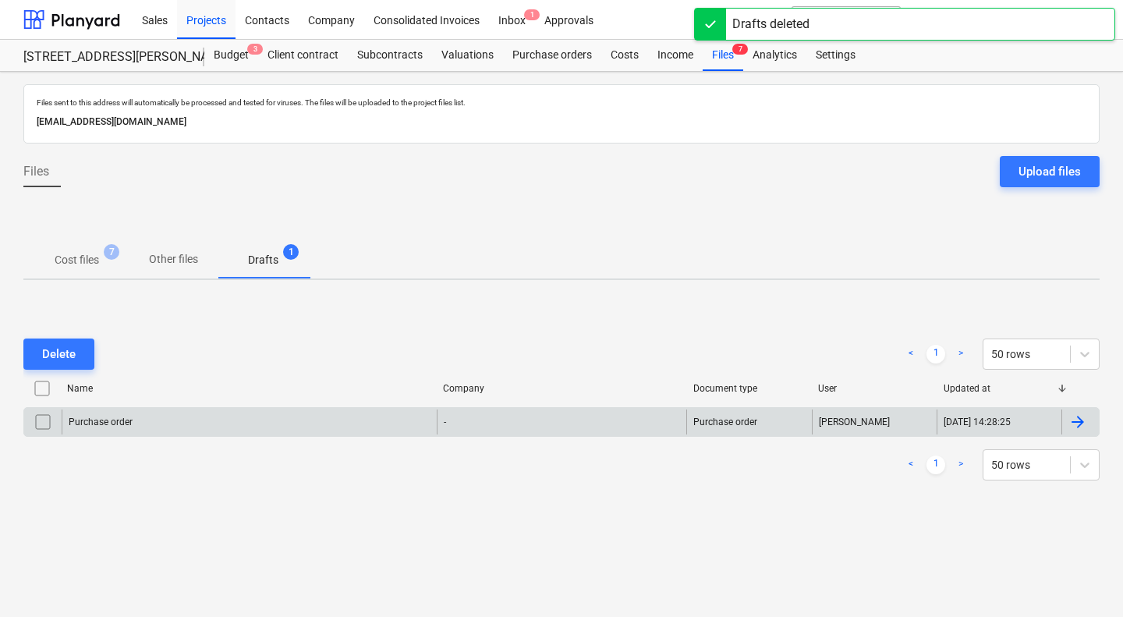
click at [82, 259] on p "Cost files" at bounding box center [77, 260] width 44 height 16
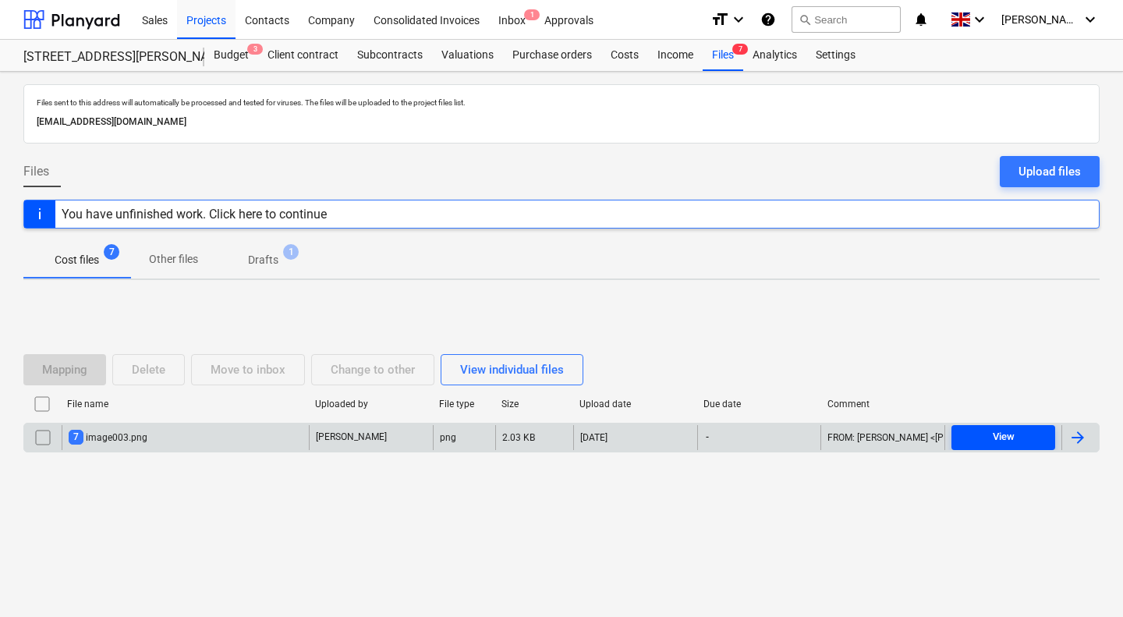
click at [1001, 434] on div "View" at bounding box center [1004, 437] width 22 height 18
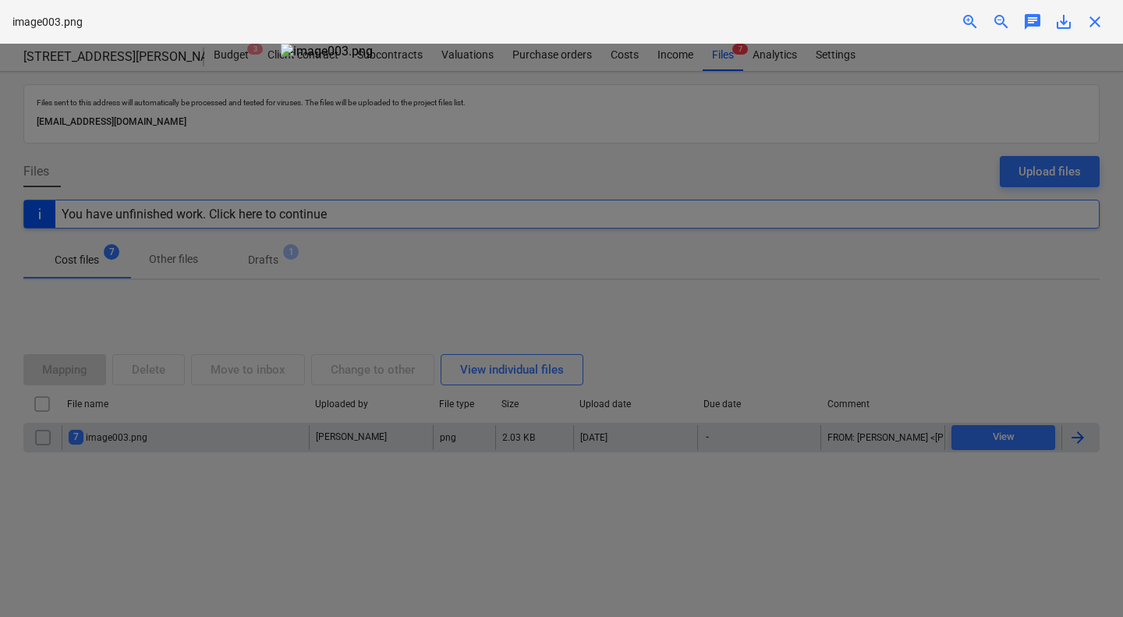
click at [930, 494] on div at bounding box center [561, 330] width 1123 height 573
click at [1088, 21] on span "close" at bounding box center [1095, 21] width 19 height 19
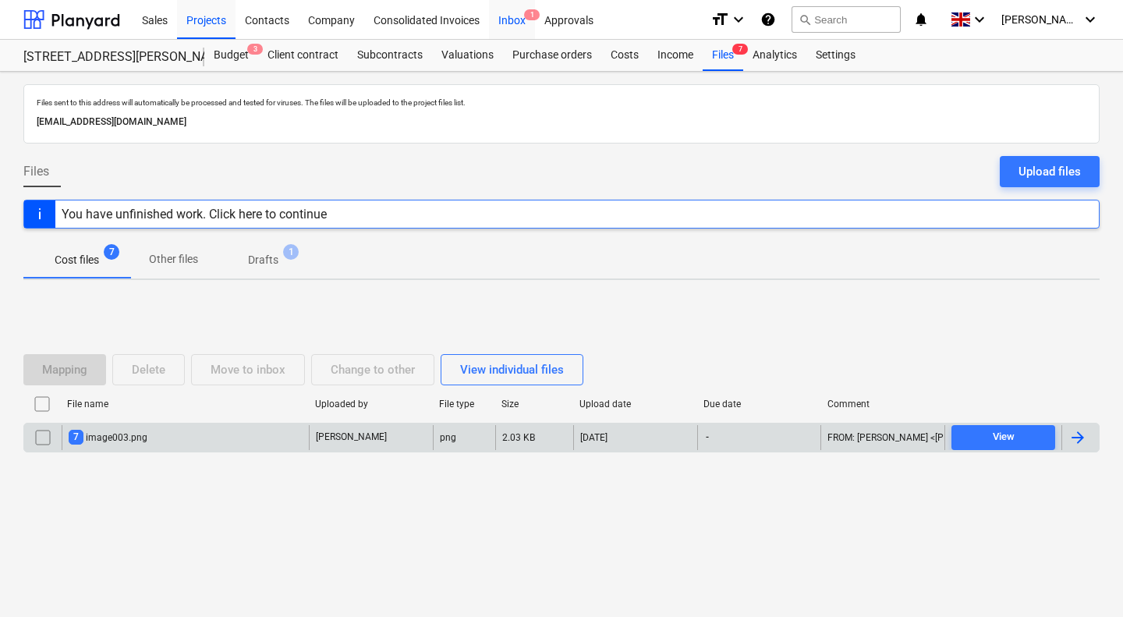
click at [515, 17] on div "Inbox 1" at bounding box center [512, 19] width 46 height 40
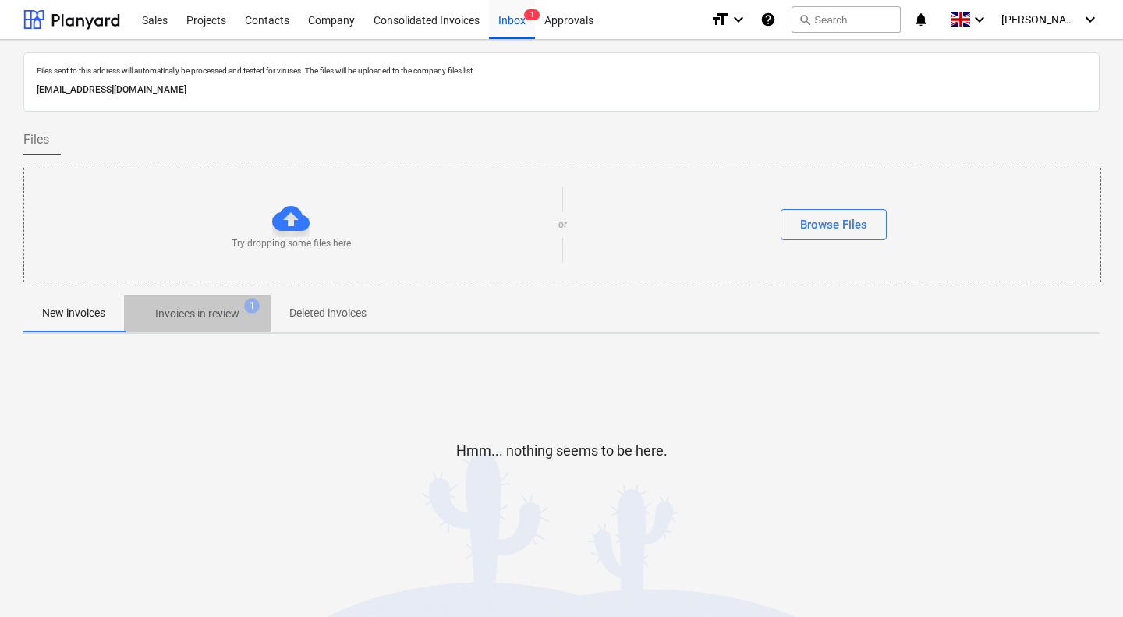
click at [198, 313] on p "Invoices in review" at bounding box center [197, 314] width 84 height 16
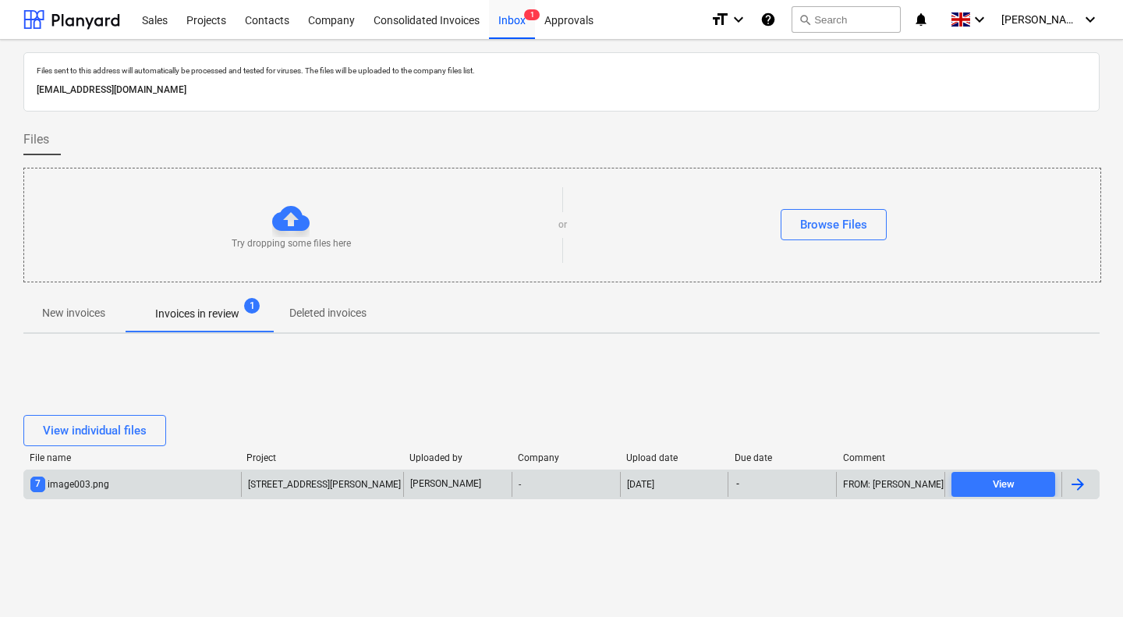
click at [160, 481] on div "7 image003.png" at bounding box center [132, 484] width 217 height 25
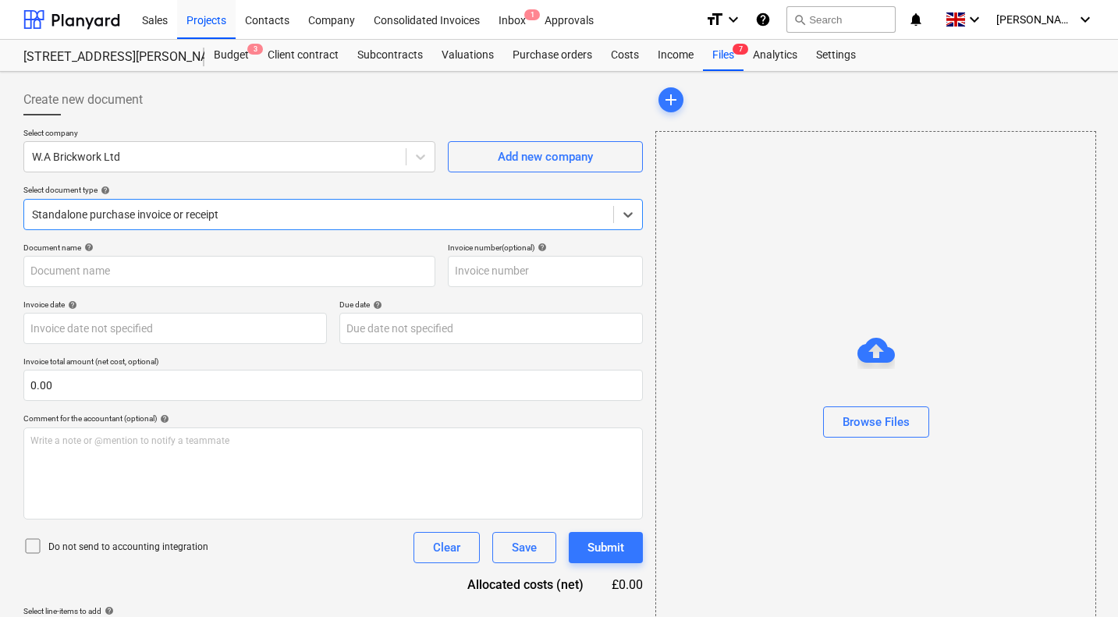
type input "676"
type input "[DATE]"
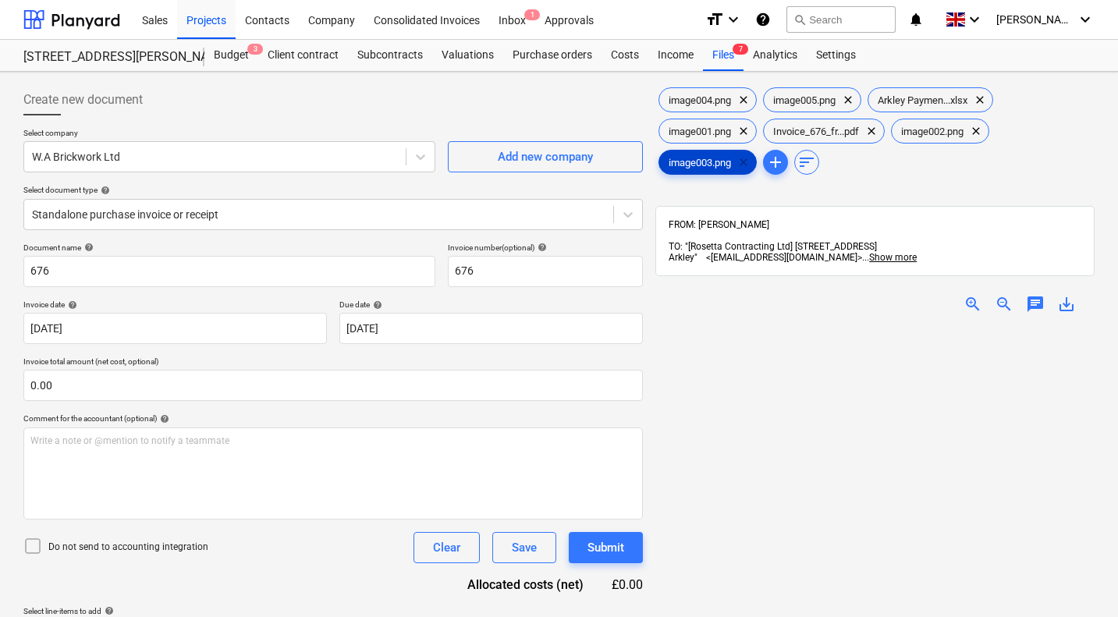
click at [746, 165] on span "clear" at bounding box center [743, 162] width 19 height 19
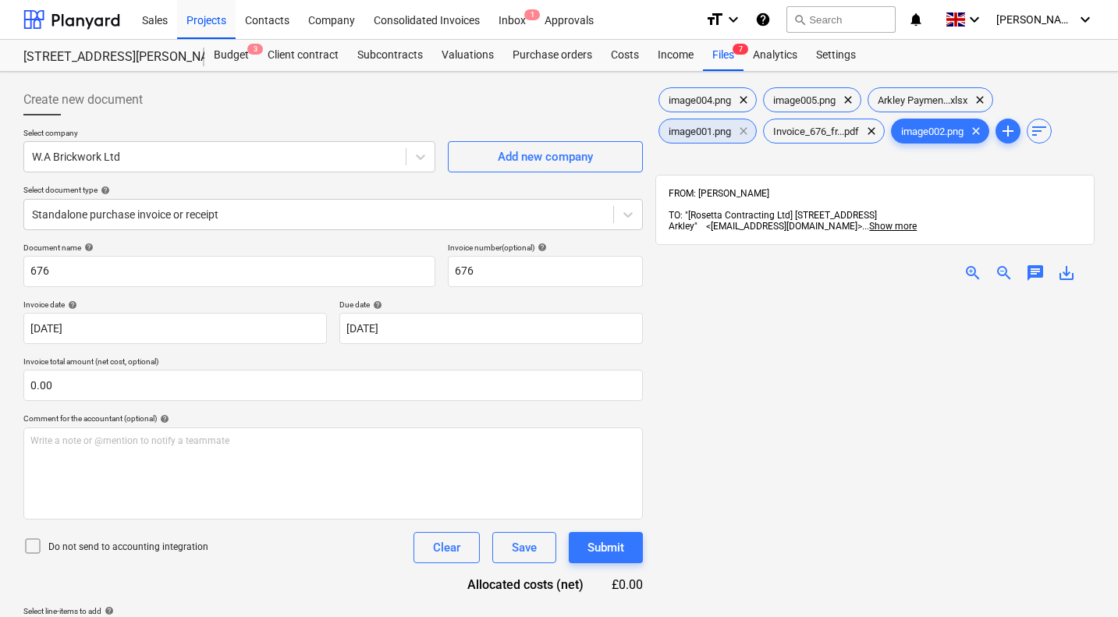
click at [747, 133] on span "clear" at bounding box center [743, 131] width 19 height 19
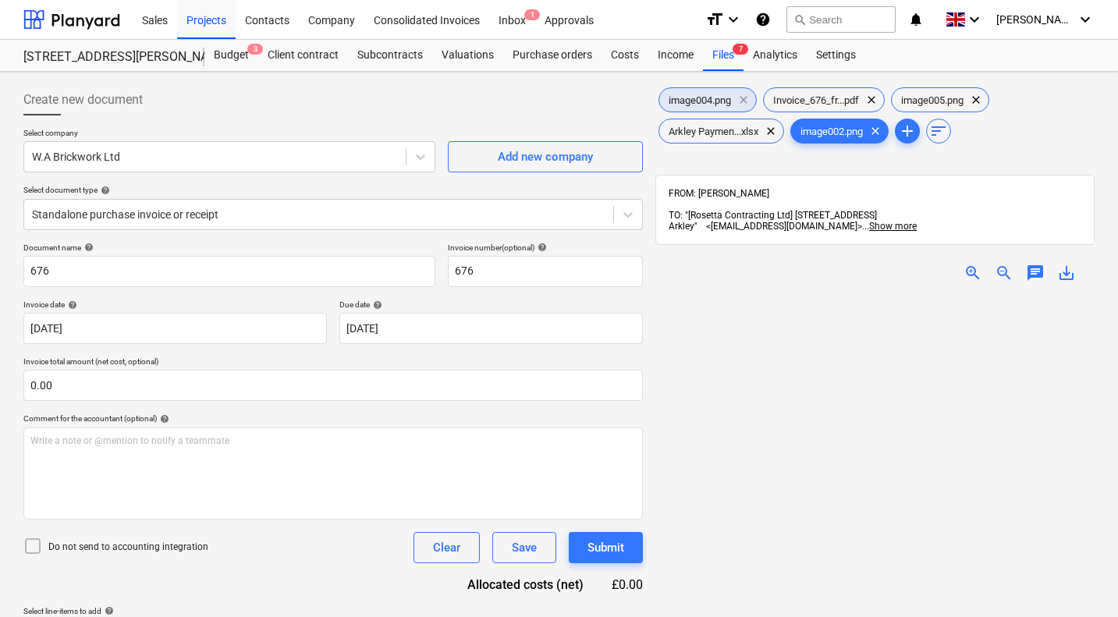
click at [742, 101] on span "clear" at bounding box center [743, 99] width 19 height 19
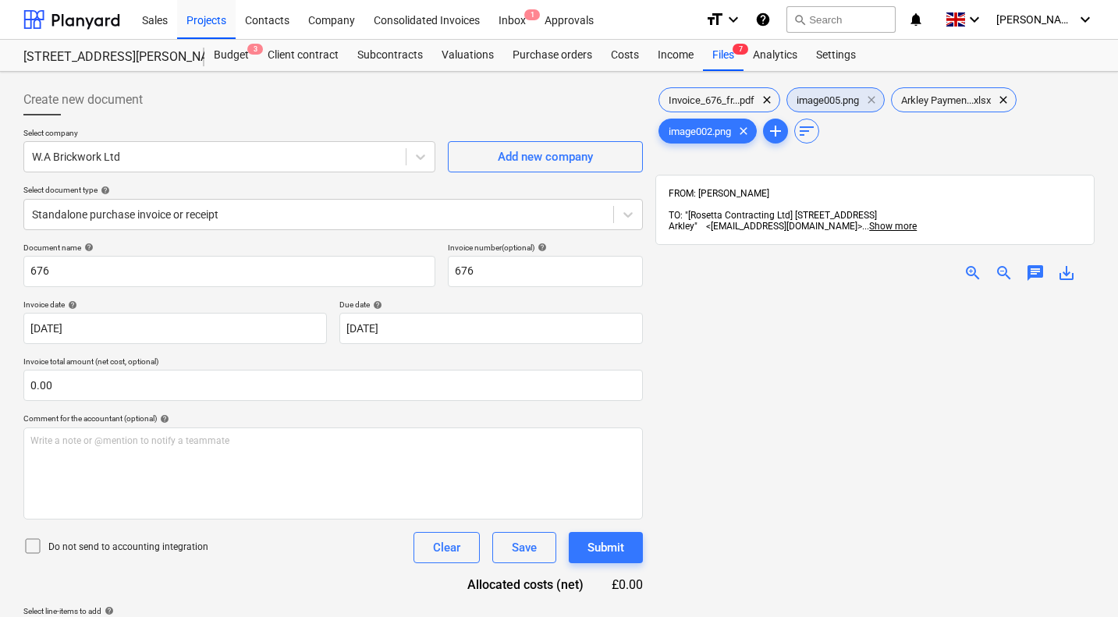
click at [877, 101] on span "clear" at bounding box center [871, 99] width 19 height 19
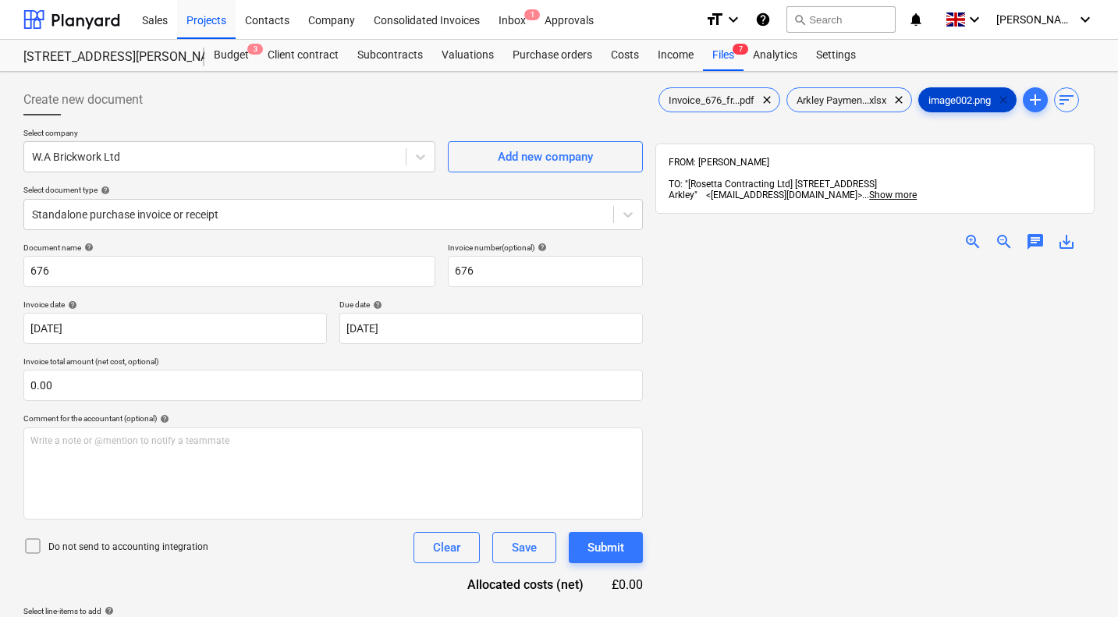
click at [1012, 97] on span "clear" at bounding box center [1003, 99] width 19 height 19
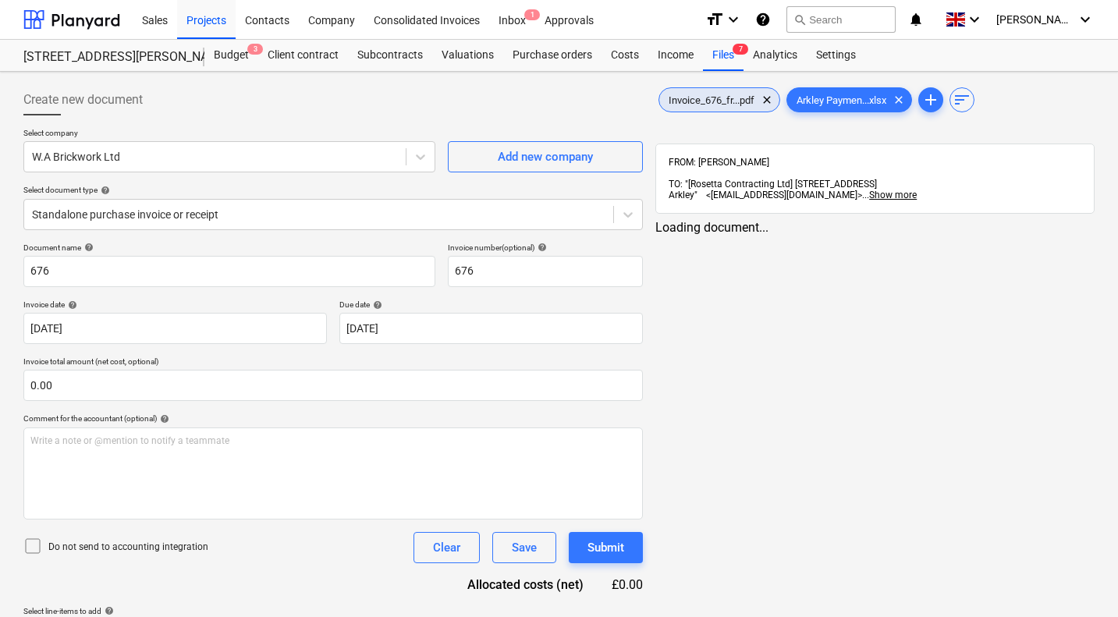
click at [710, 101] on span "Invoice_676_fr...pdf" at bounding box center [711, 100] width 105 height 12
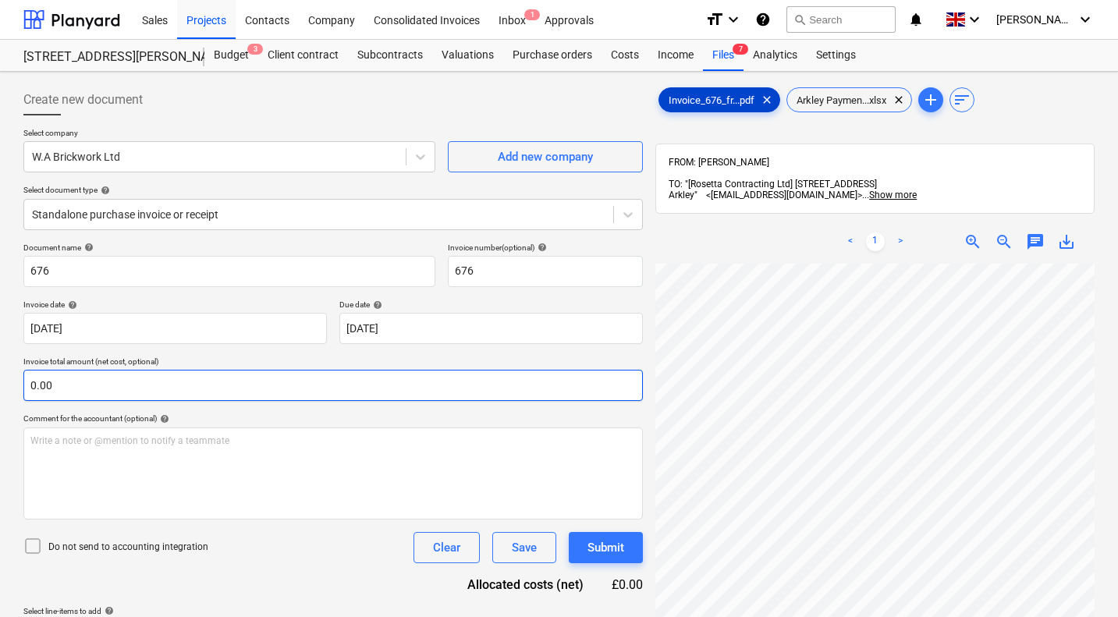
scroll to position [483, 613]
click at [177, 377] on input "text" at bounding box center [332, 385] width 619 height 31
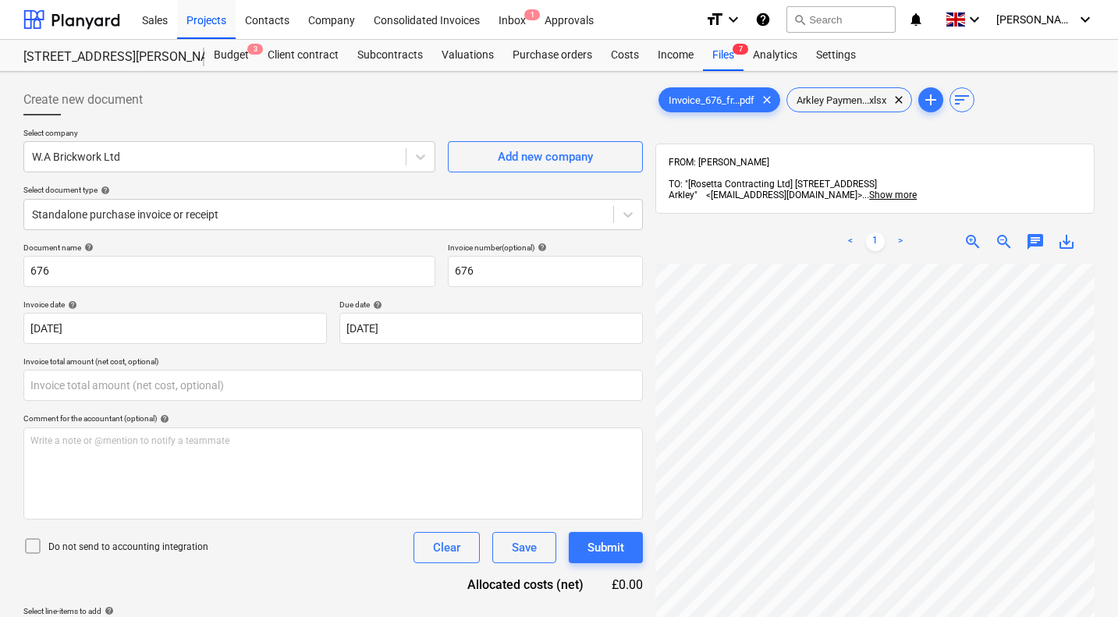
type input "0.00"
click at [853, 232] on link "<" at bounding box center [850, 241] width 19 height 19
click at [707, 101] on span "Invoice_676_fr...pdf" at bounding box center [711, 100] width 105 height 12
click at [840, 100] on span "Arkley Paymen...xlsx" at bounding box center [841, 100] width 108 height 12
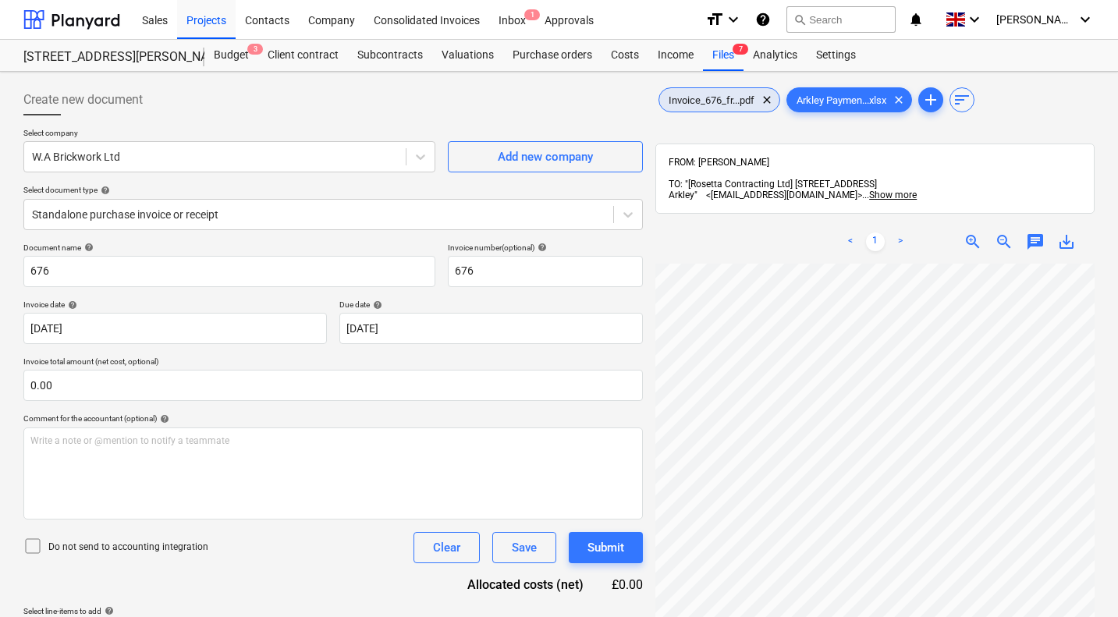
click at [697, 97] on span "Invoice_676_fr...pdf" at bounding box center [711, 100] width 105 height 12
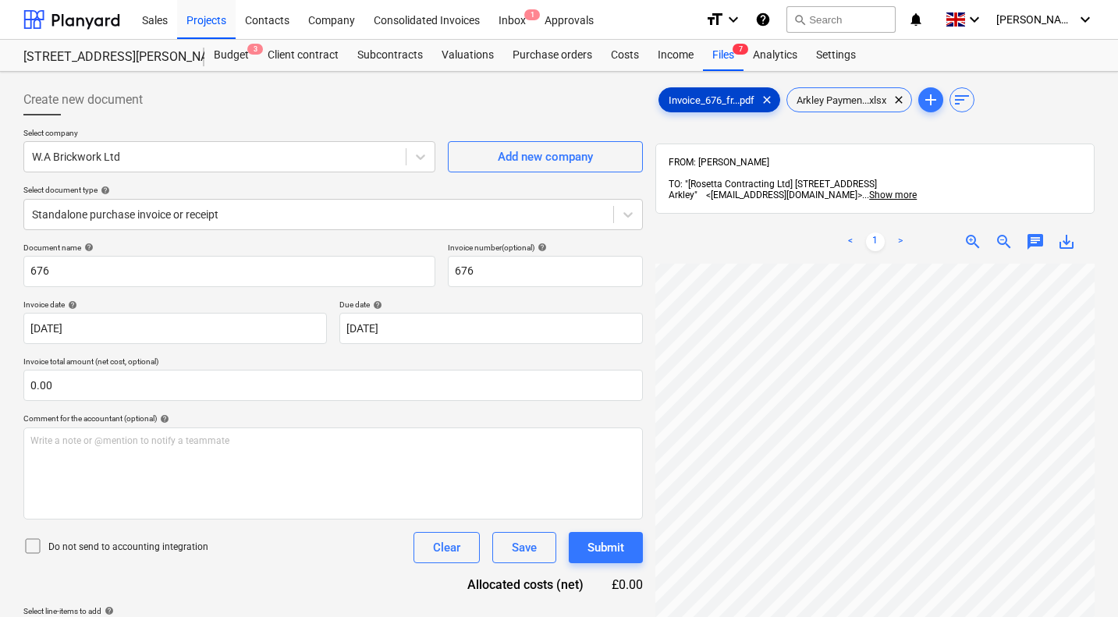
scroll to position [351, 613]
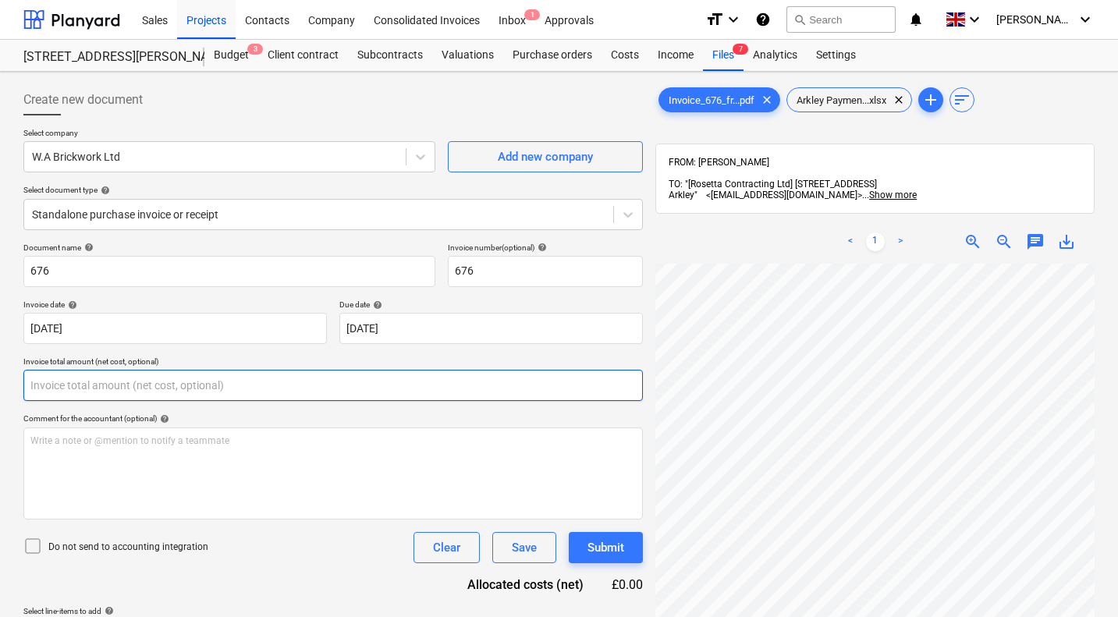
click at [301, 382] on input "text" at bounding box center [332, 385] width 619 height 31
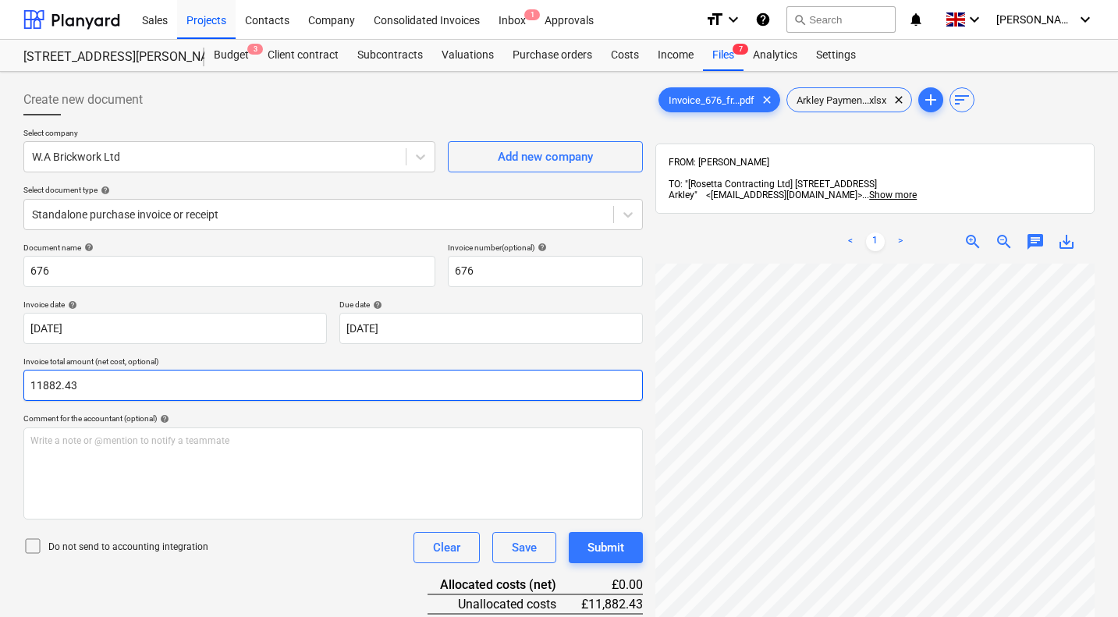
scroll to position [222, 0]
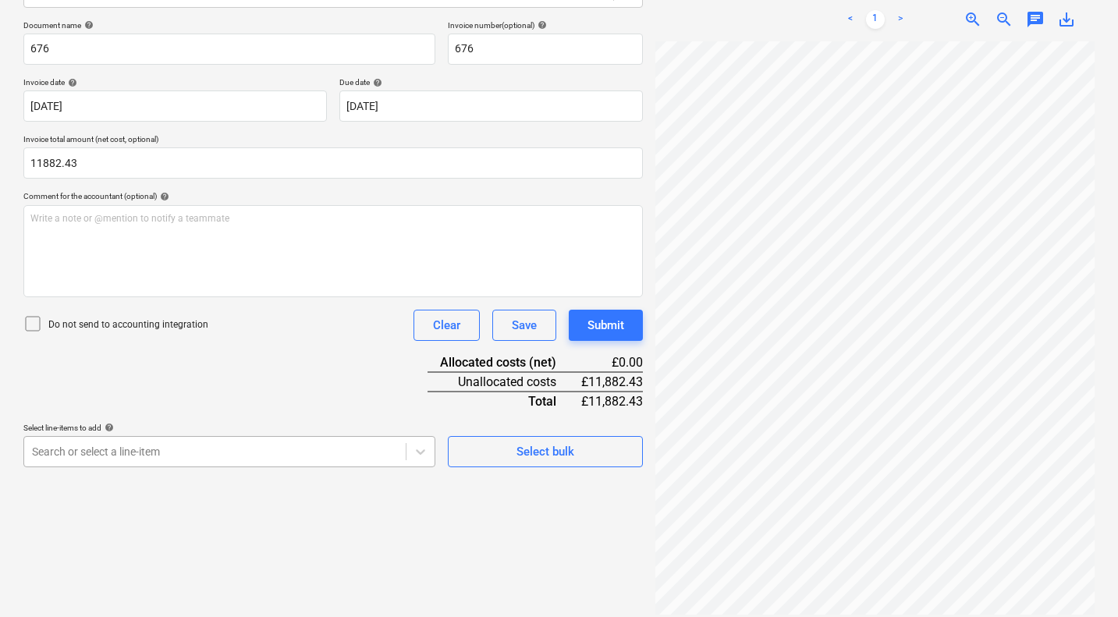
type input "11,882.43"
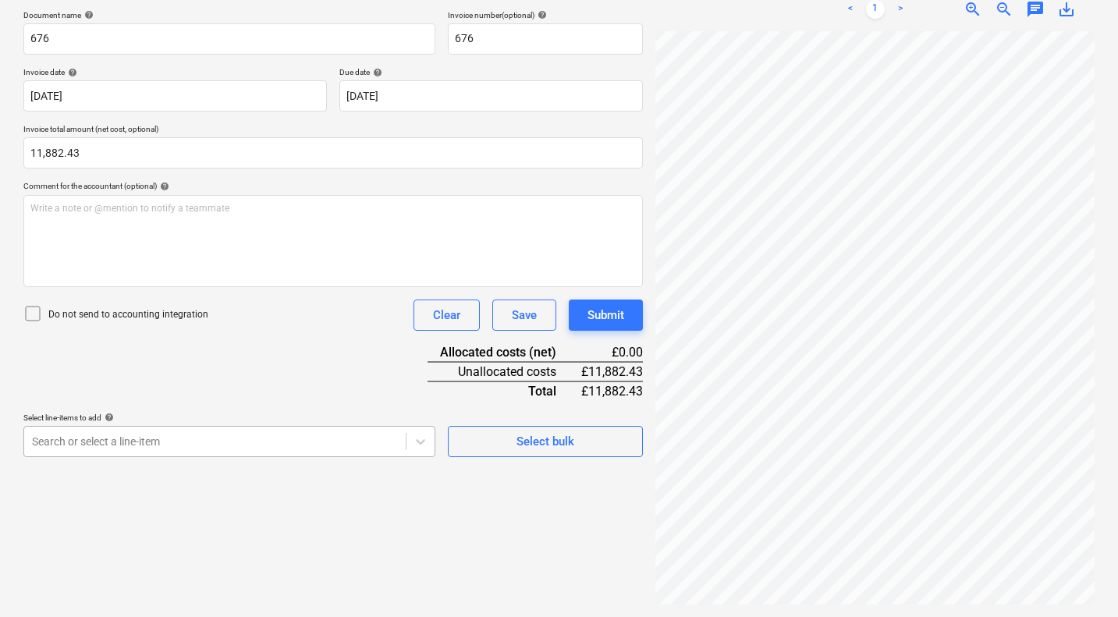
click at [260, 384] on body "Sales Projects Contacts Company Consolidated Invoices Inbox 1 Approvals format_…" at bounding box center [559, 76] width 1118 height 617
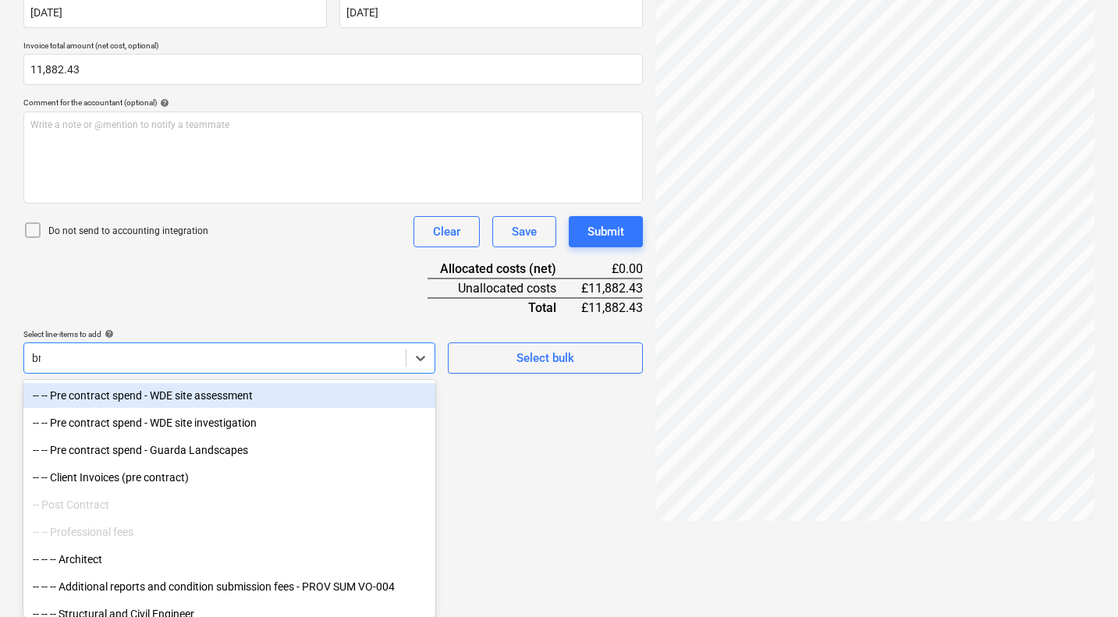
scroll to position [222, 0]
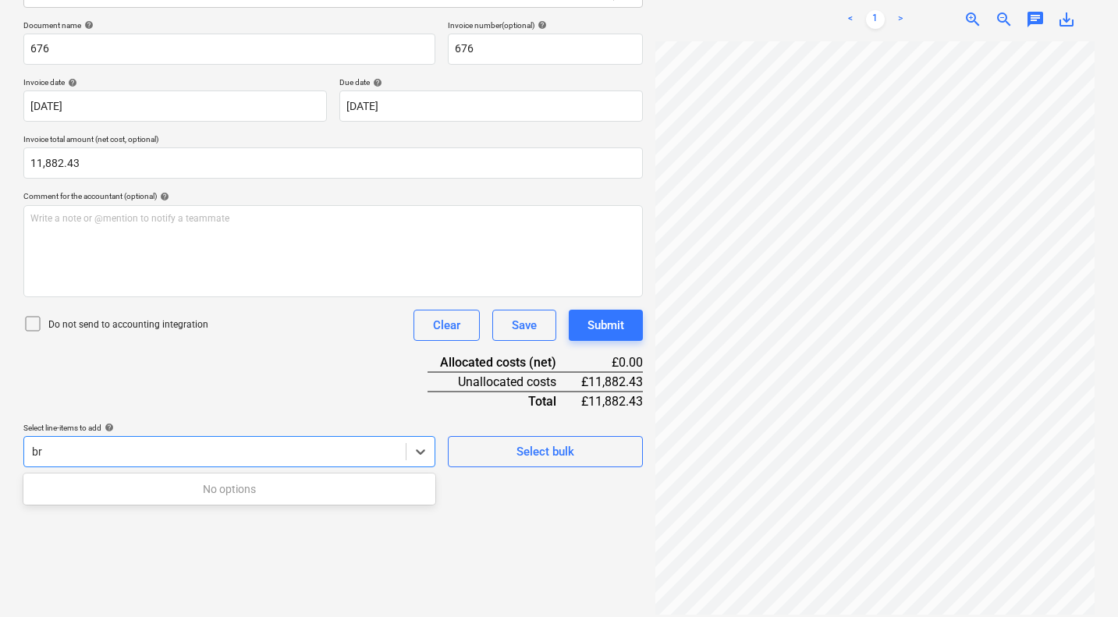
type input "b"
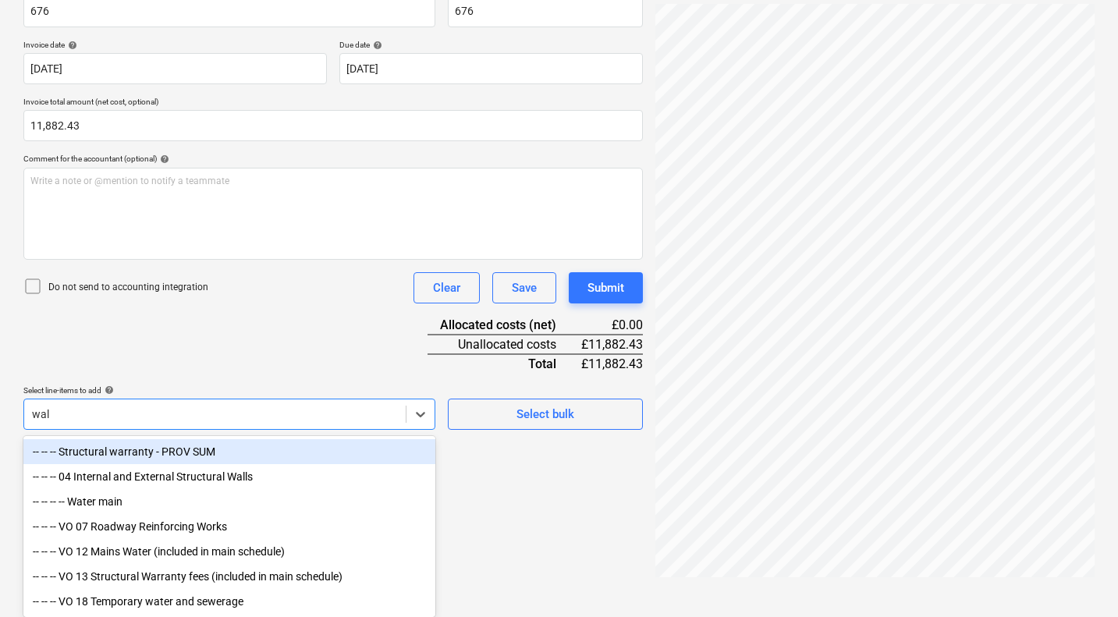
type input "wall"
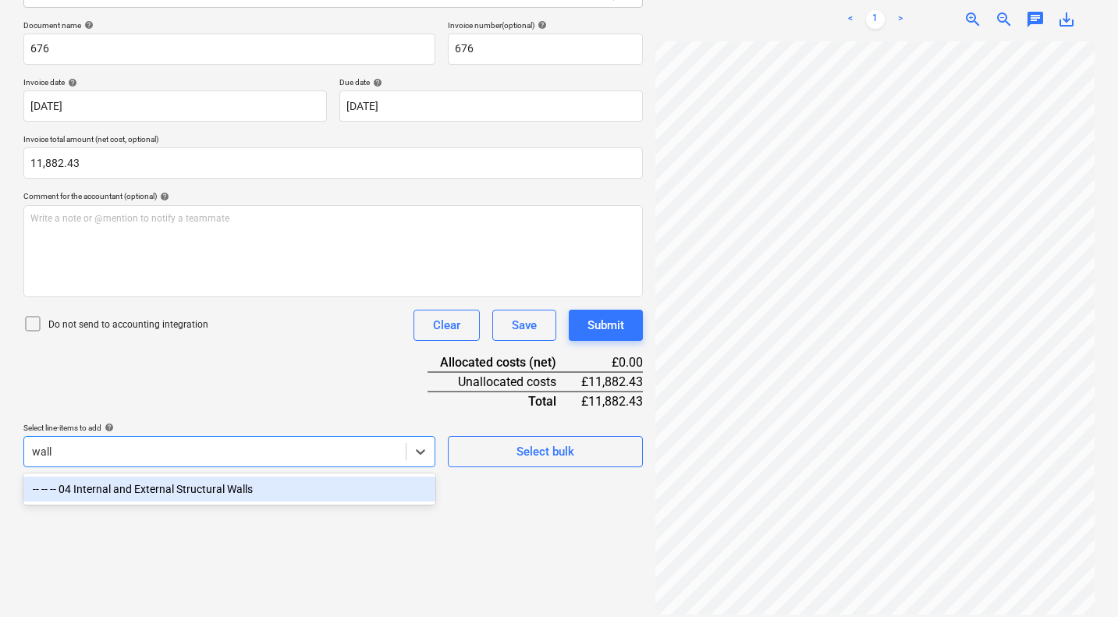
click at [228, 490] on div "-- -- -- 04 Internal and External Structural Walls" at bounding box center [229, 489] width 412 height 25
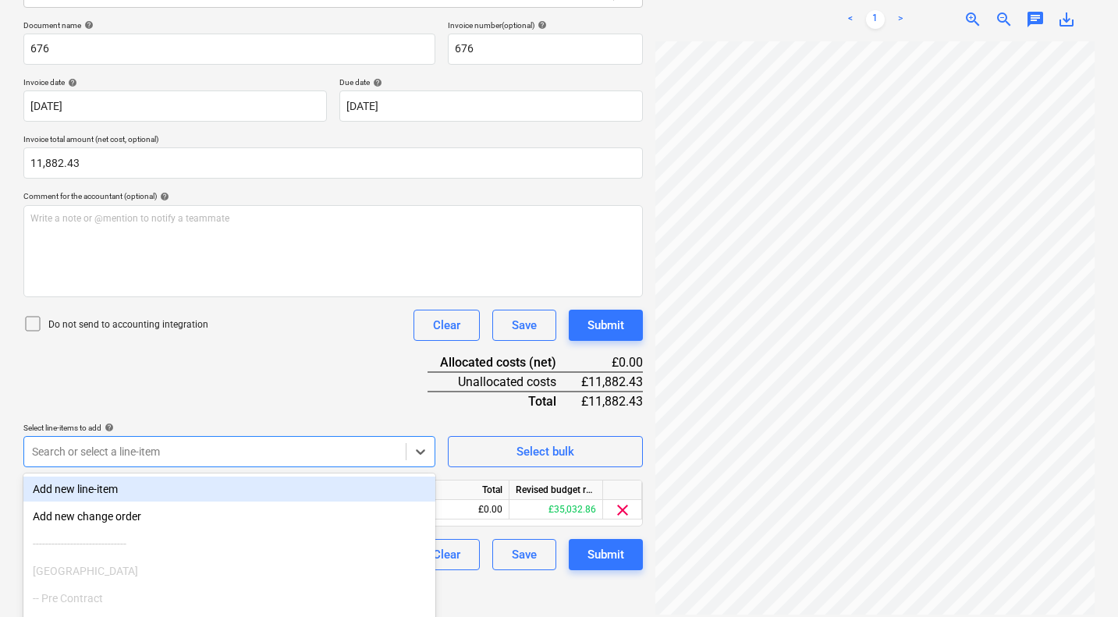
click at [275, 384] on div "Document name help 676 Invoice number (optional) help 676 Invoice date help [DA…" at bounding box center [332, 295] width 619 height 550
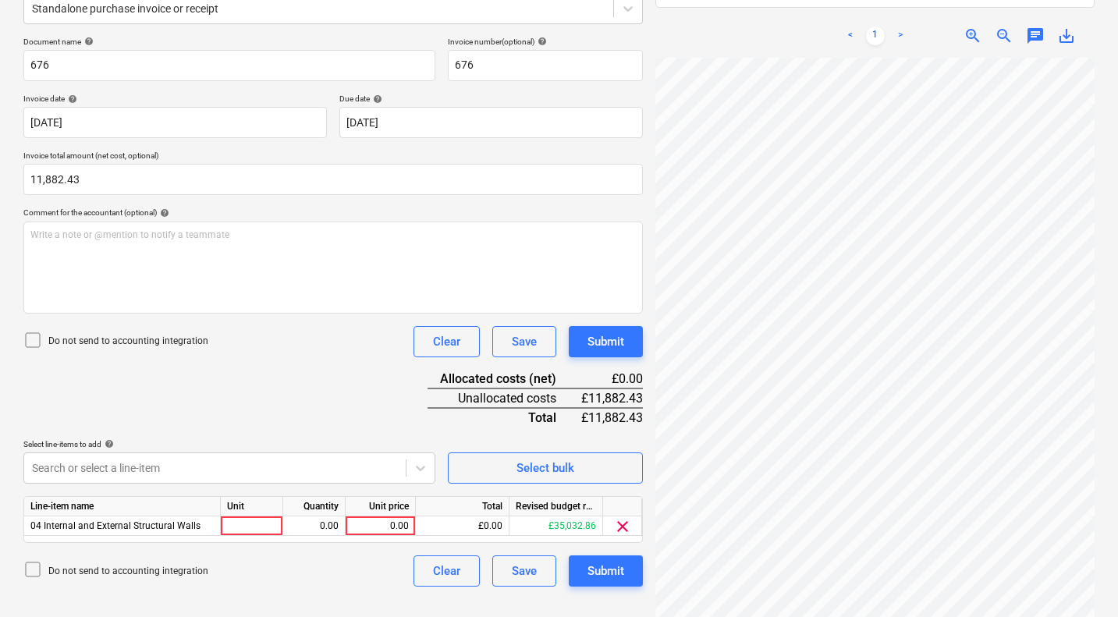
scroll to position [208, 0]
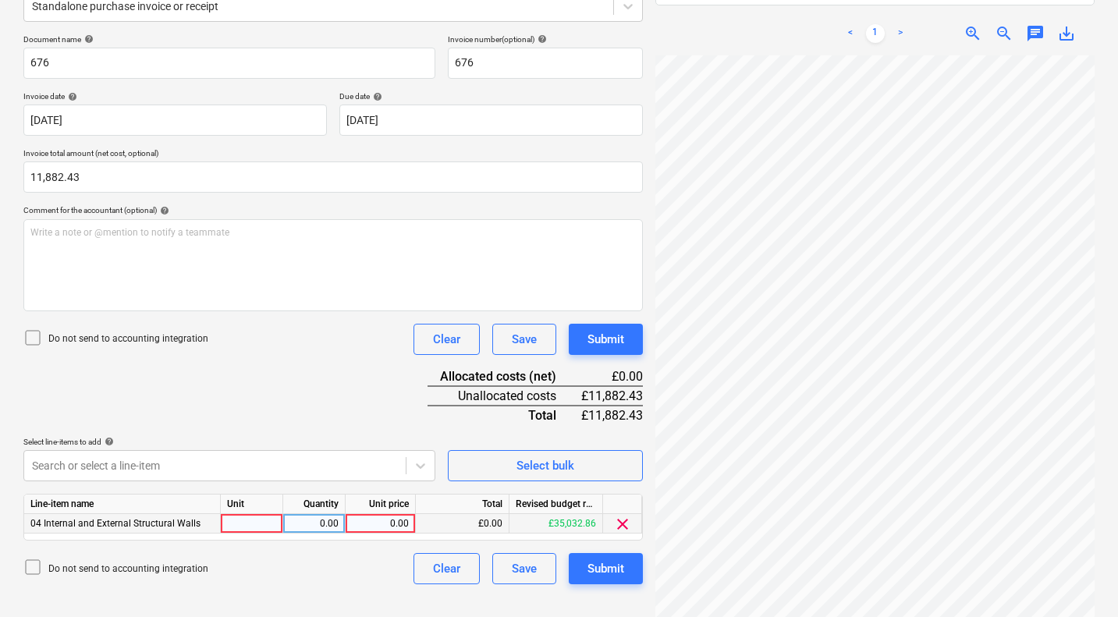
click at [243, 528] on div at bounding box center [252, 523] width 62 height 19
type input "item"
type input "11882.43"
click at [282, 421] on div "Document name help 676 Invoice number (optional) help 676 Invoice date help [DA…" at bounding box center [332, 309] width 619 height 550
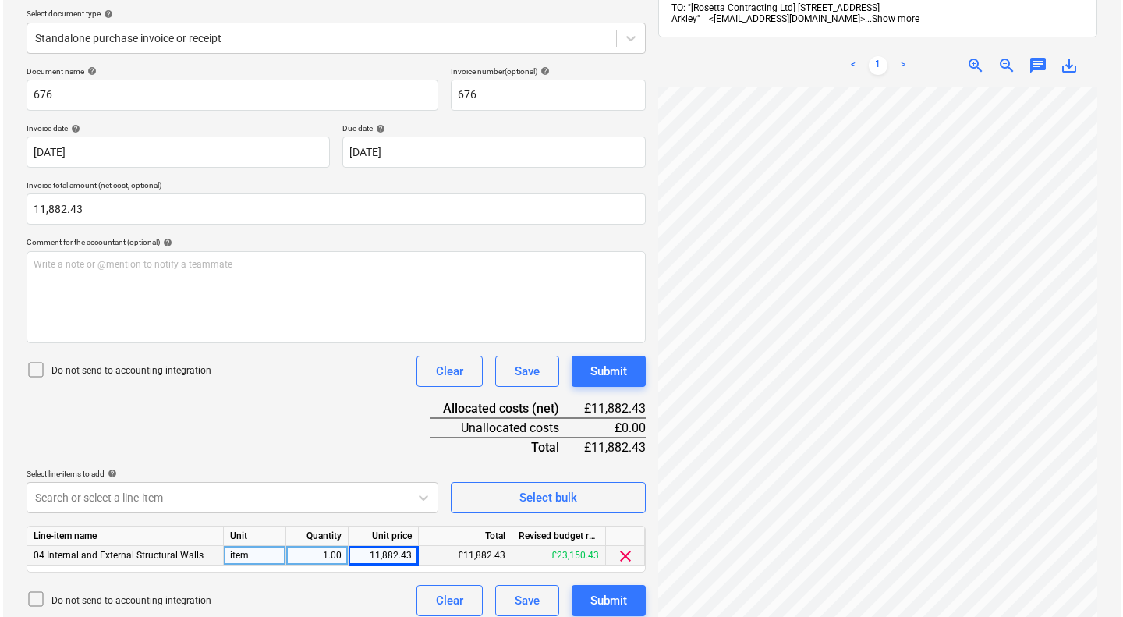
scroll to position [179, 0]
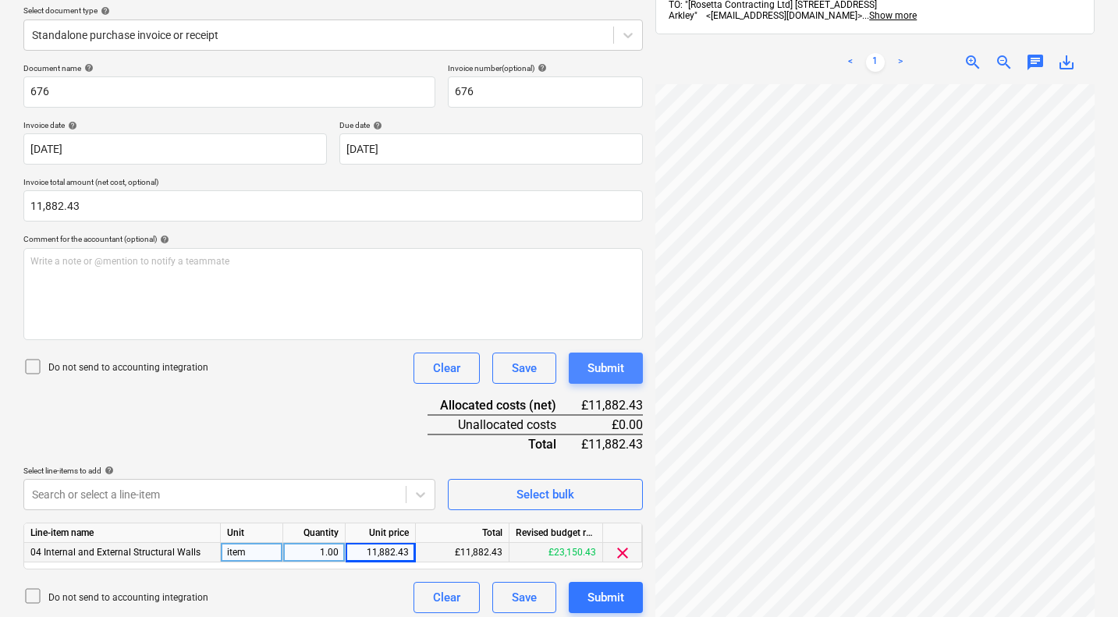
click at [605, 368] on div "Submit" at bounding box center [605, 368] width 37 height 20
